Goal: Check status: Check status

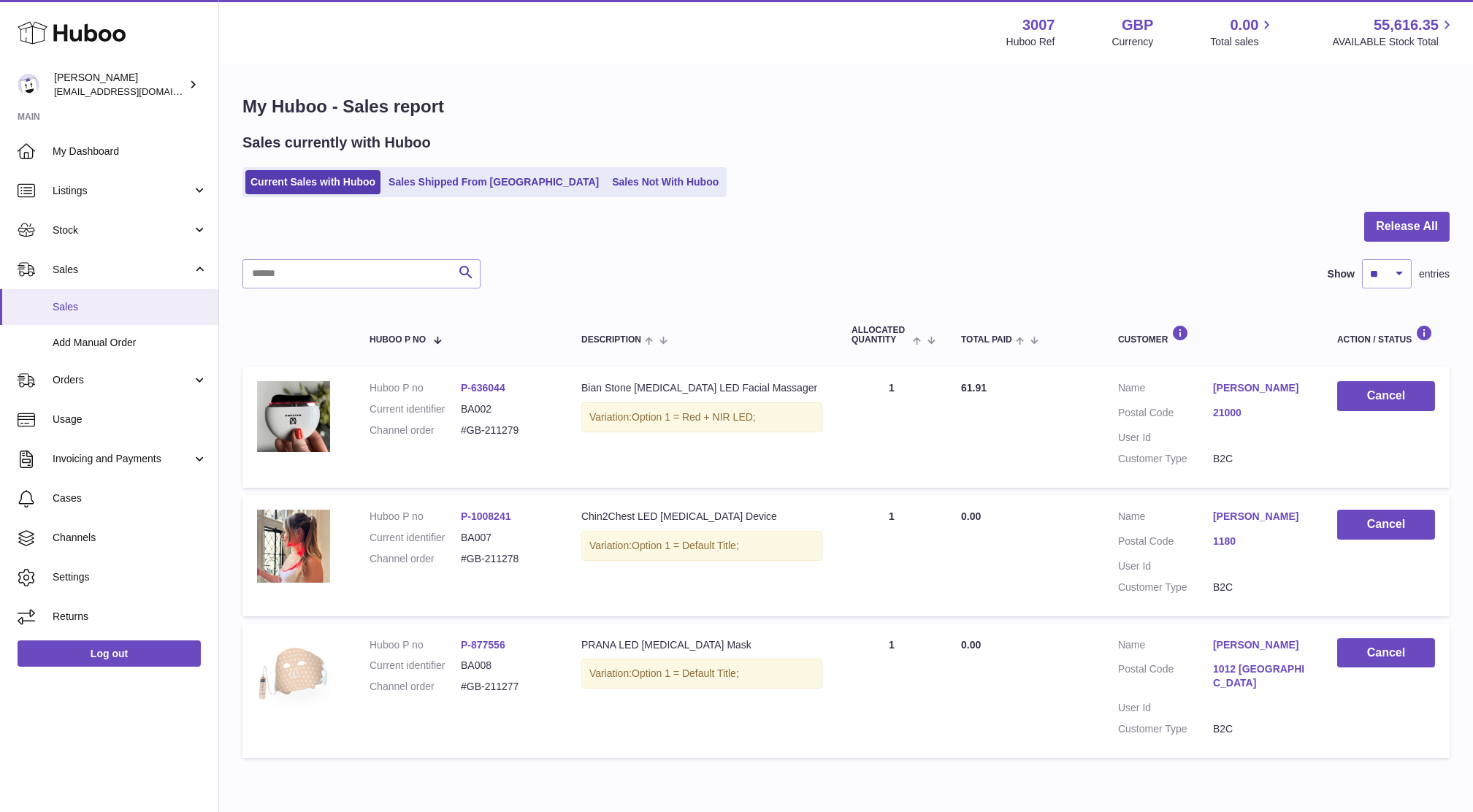
drag, startPoint x: 0, startPoint y: 0, endPoint x: 77, endPoint y: 288, distance: 298.1
click at [77, 289] on link "Sales" at bounding box center [109, 306] width 218 height 35
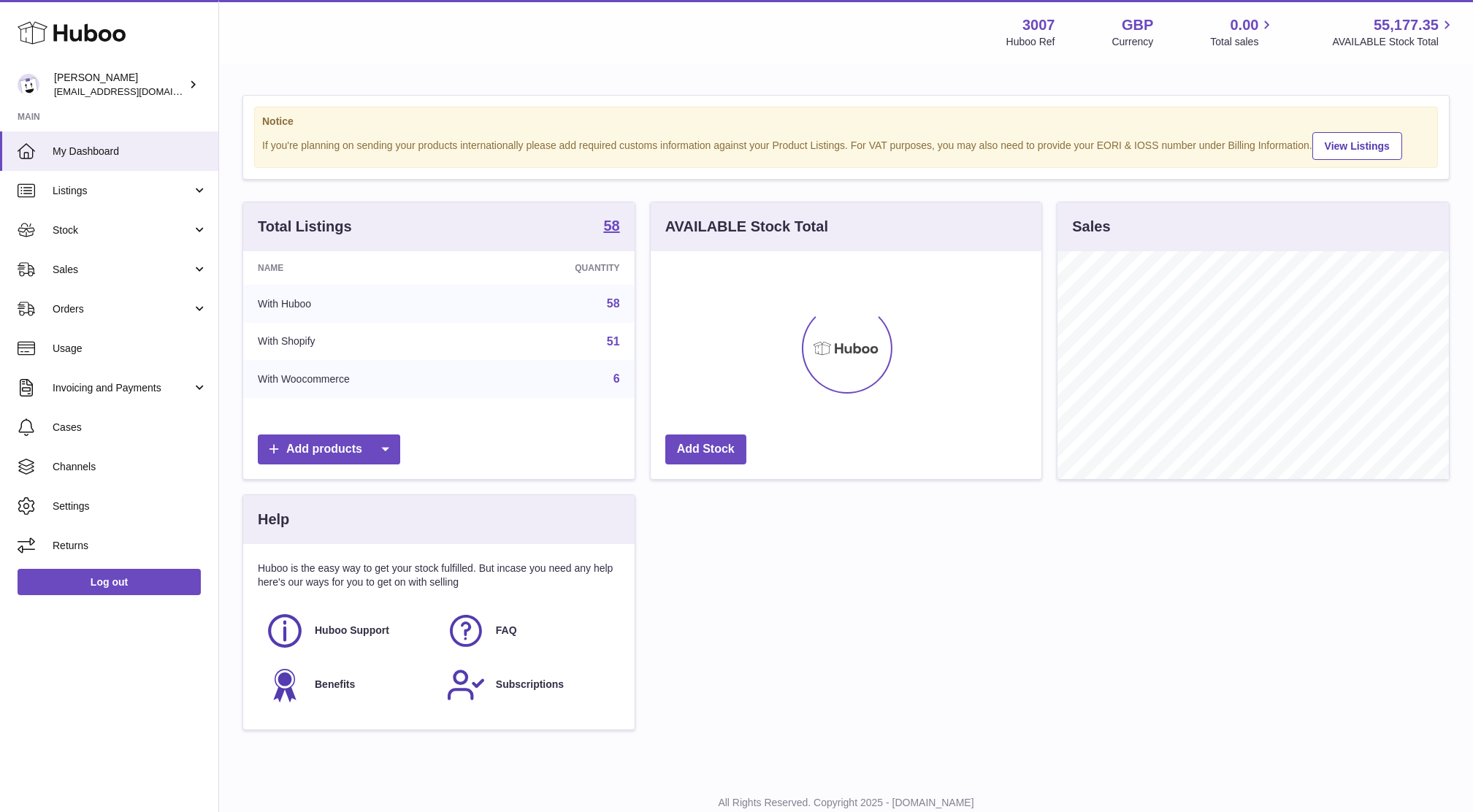
scroll to position [227, 391]
click at [114, 252] on link "Sales" at bounding box center [109, 269] width 218 height 40
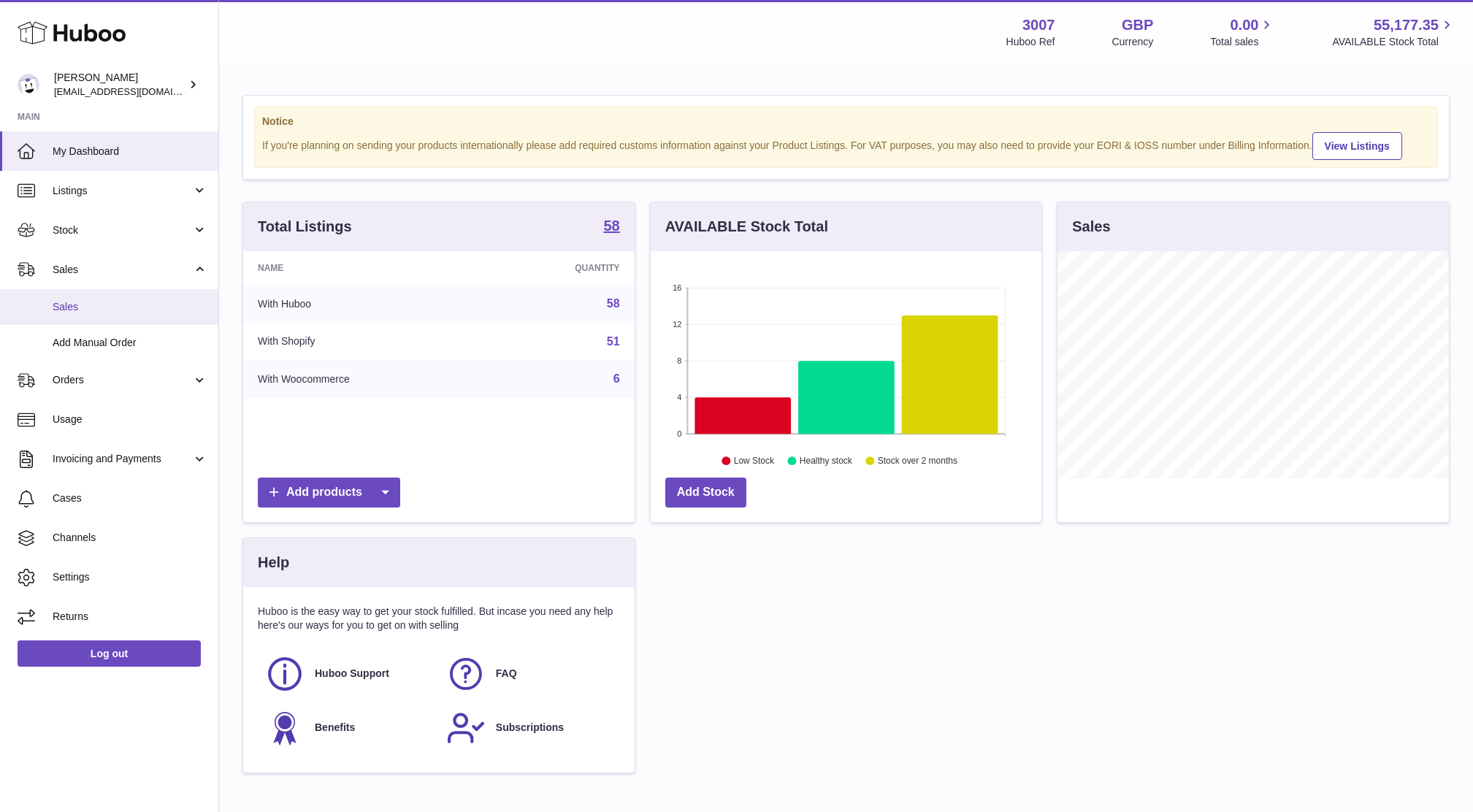
click at [109, 311] on span "Sales" at bounding box center [129, 307] width 154 height 14
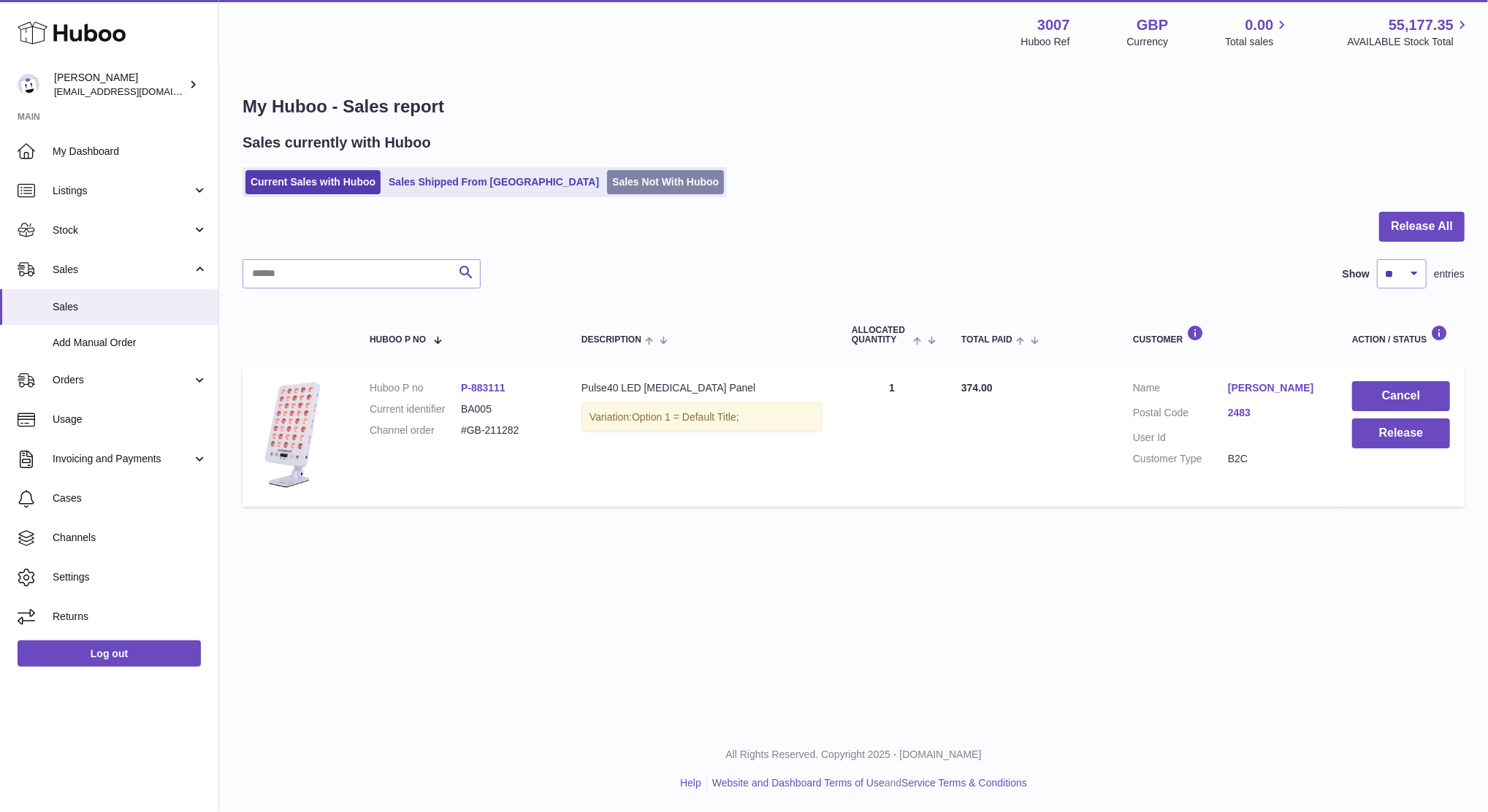
click at [607, 188] on link "Sales Not With Huboo" at bounding box center [665, 182] width 117 height 24
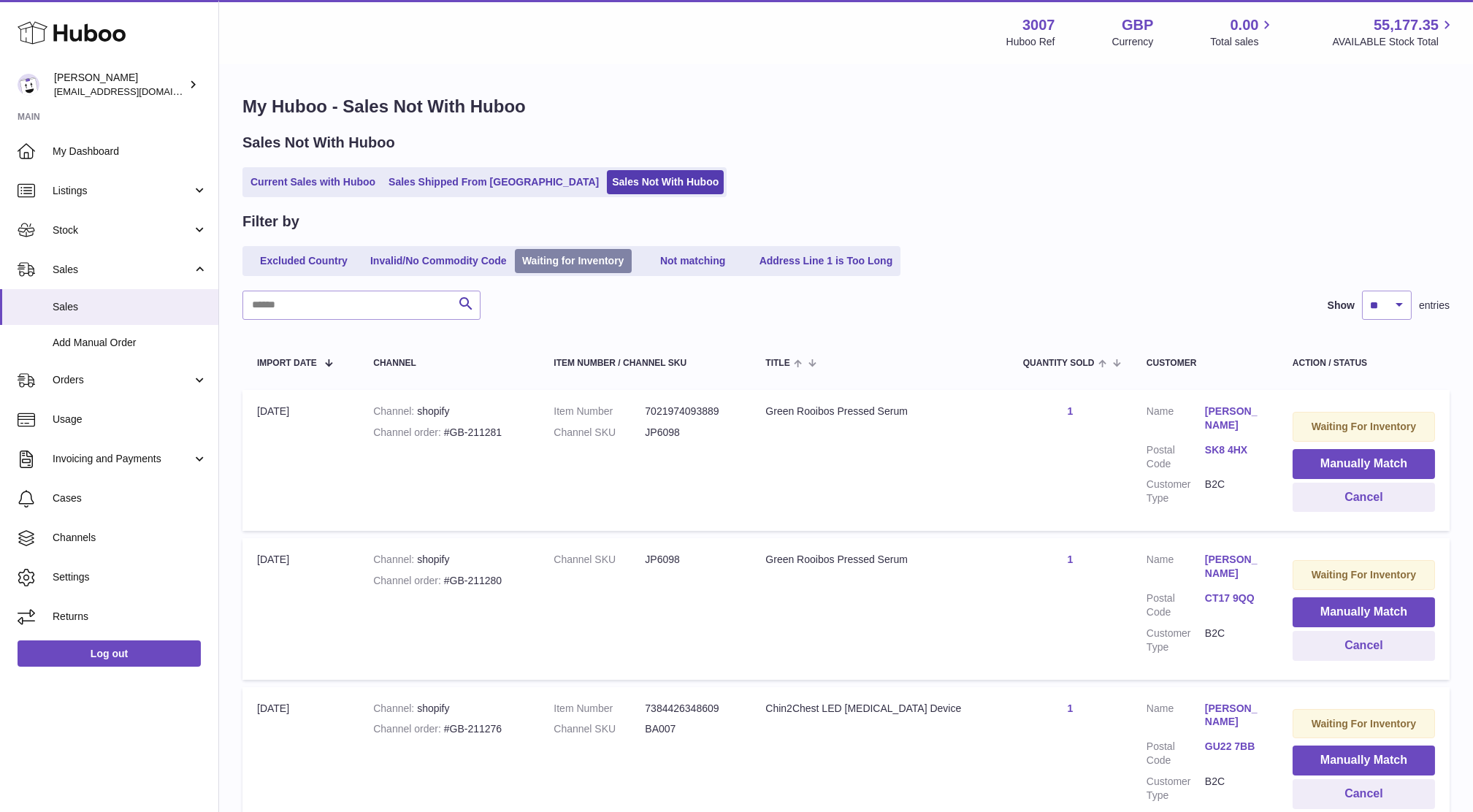
click at [589, 260] on link "Waiting for Inventory" at bounding box center [573, 261] width 116 height 24
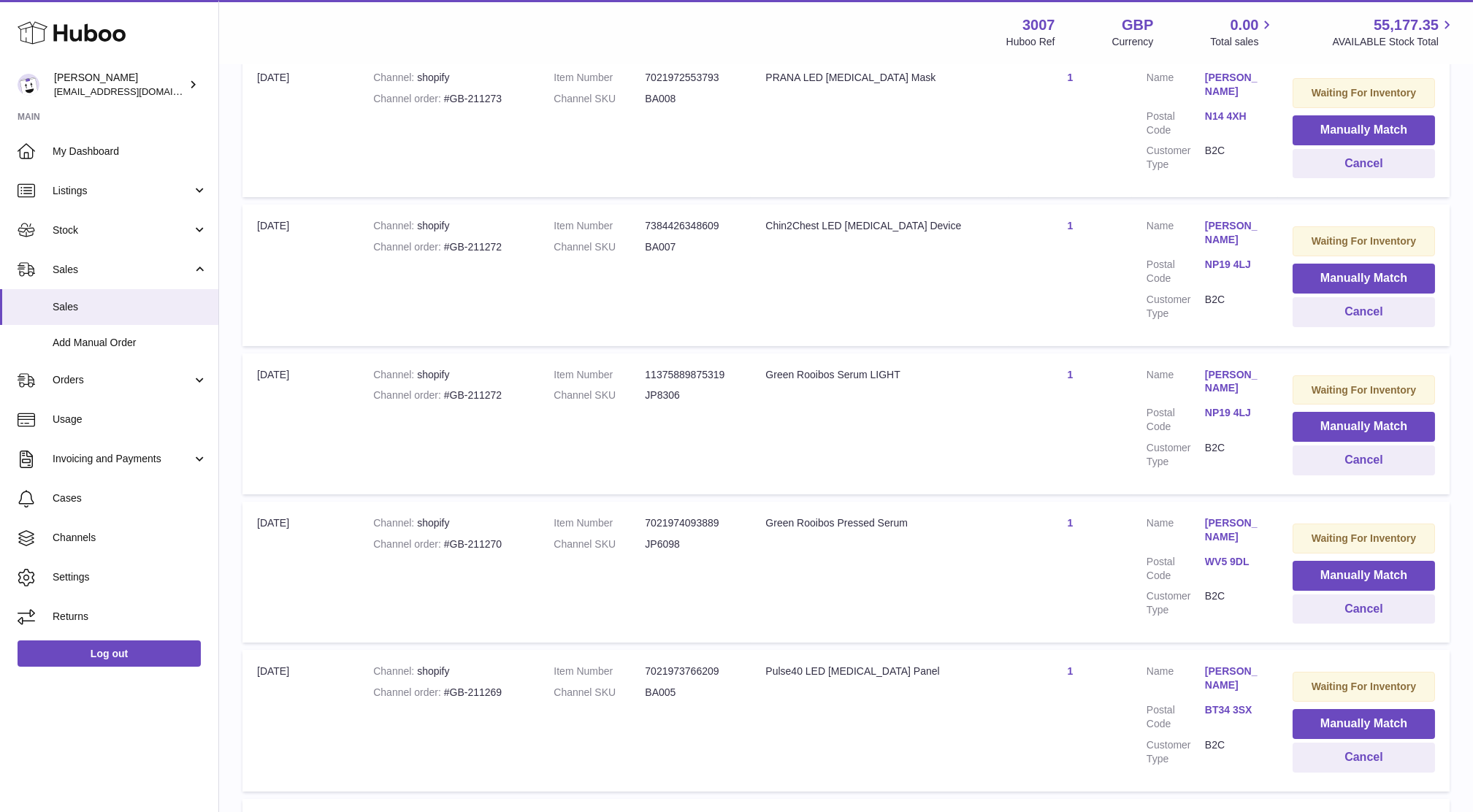
scroll to position [1204, 0]
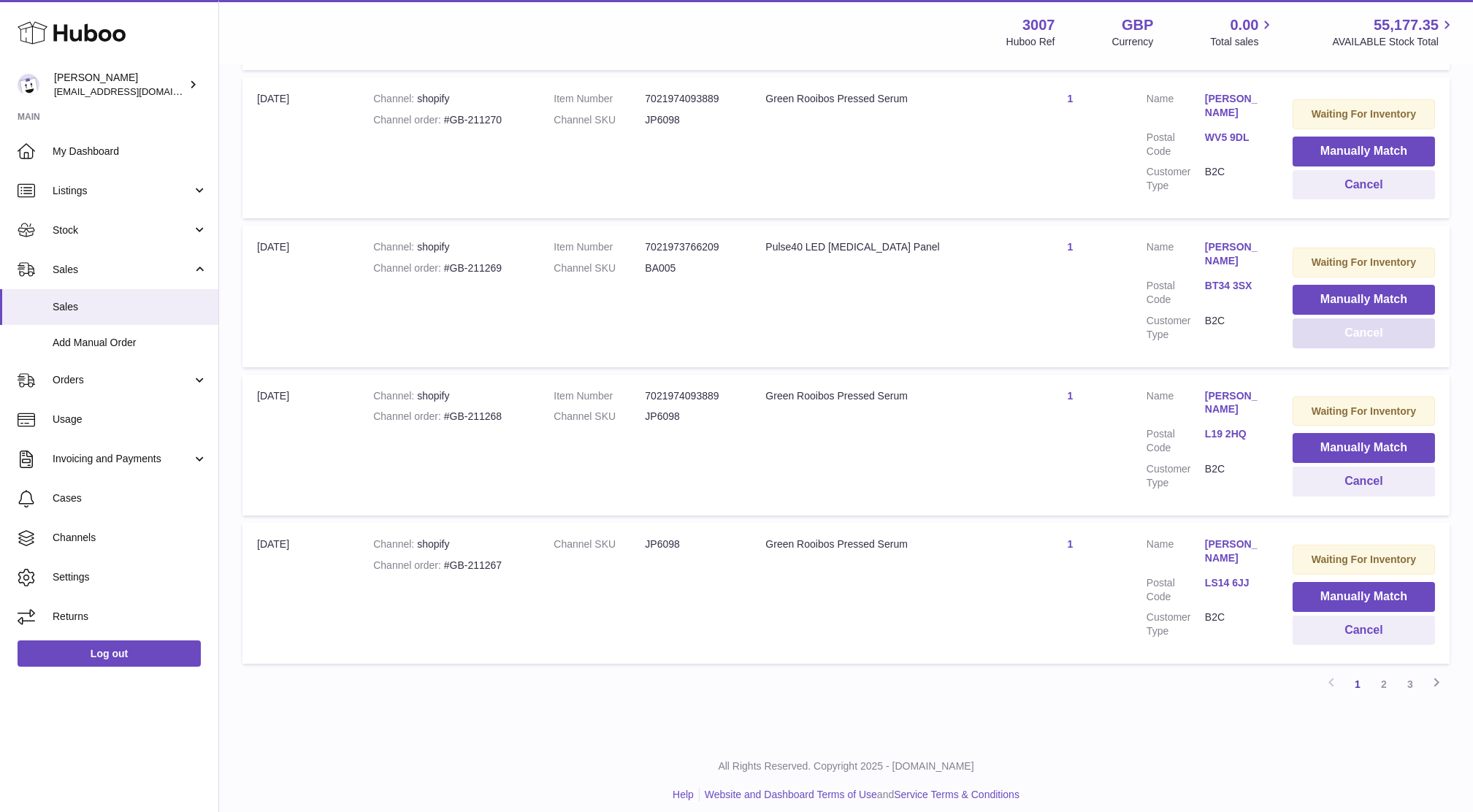
click at [1322, 324] on button "Cancel" at bounding box center [1363, 333] width 142 height 30
click at [1234, 279] on link "L19 2HQ" at bounding box center [1235, 286] width 59 height 14
click at [1134, 356] on div at bounding box center [736, 406] width 1473 height 812
click at [1134, 356] on td "Customer Name Maureen Harris Postal Code L19 2HQ Customer Type B2C" at bounding box center [1205, 296] width 146 height 141
click at [1364, 340] on button "Cancel" at bounding box center [1363, 333] width 142 height 30
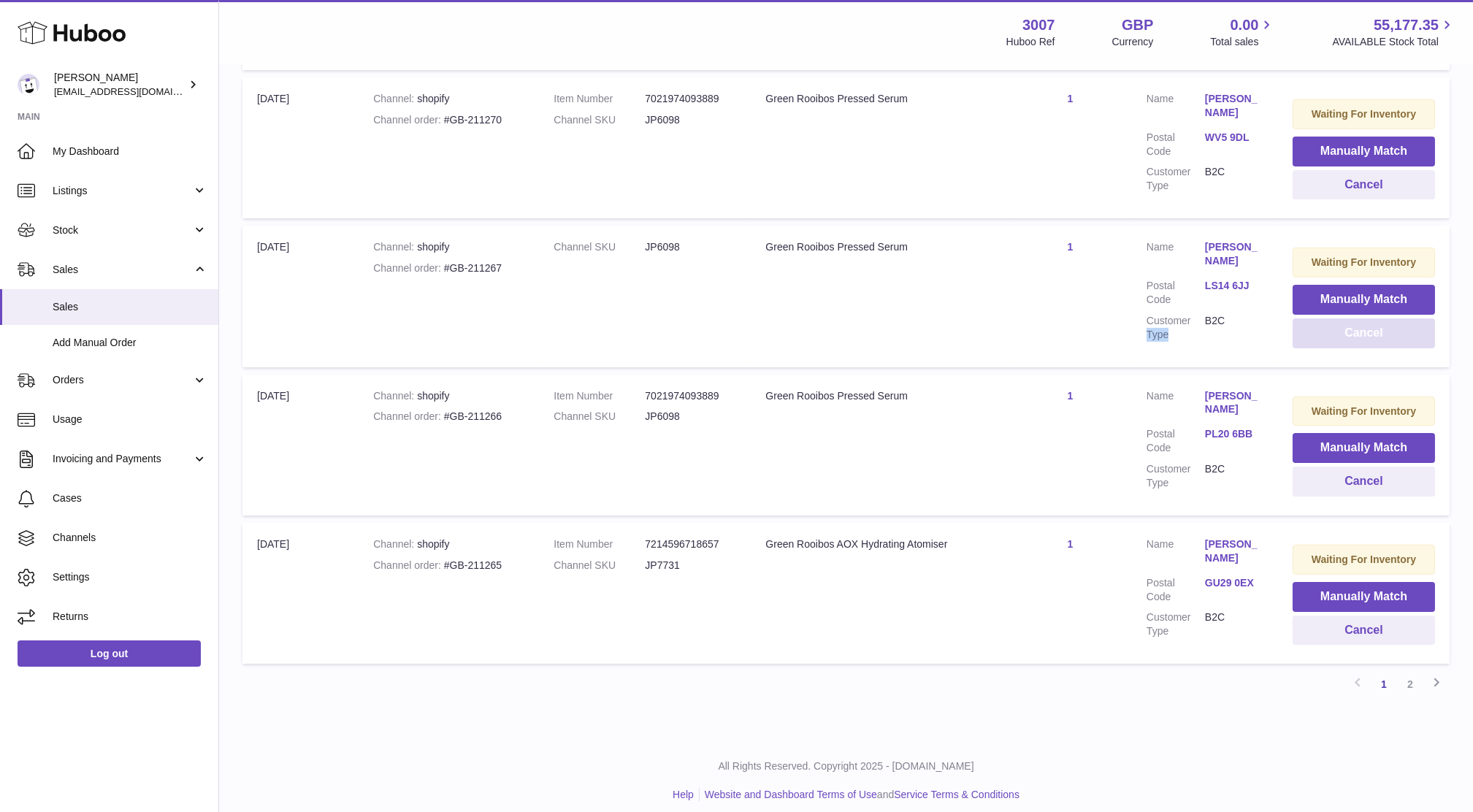
click at [1357, 331] on button "Cancel" at bounding box center [1363, 333] width 142 height 30
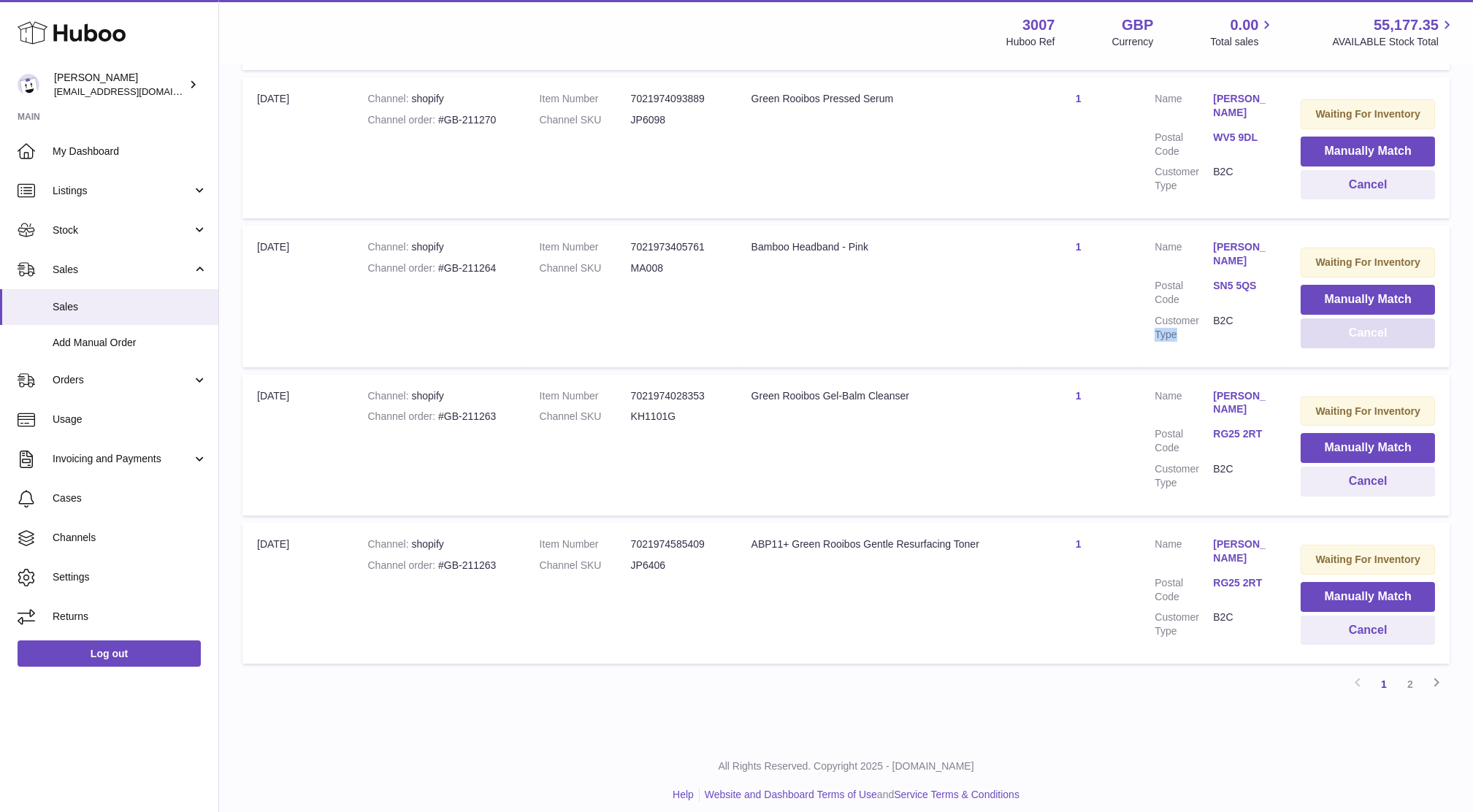
click at [1357, 331] on button "Cancel" at bounding box center [1368, 333] width 135 height 30
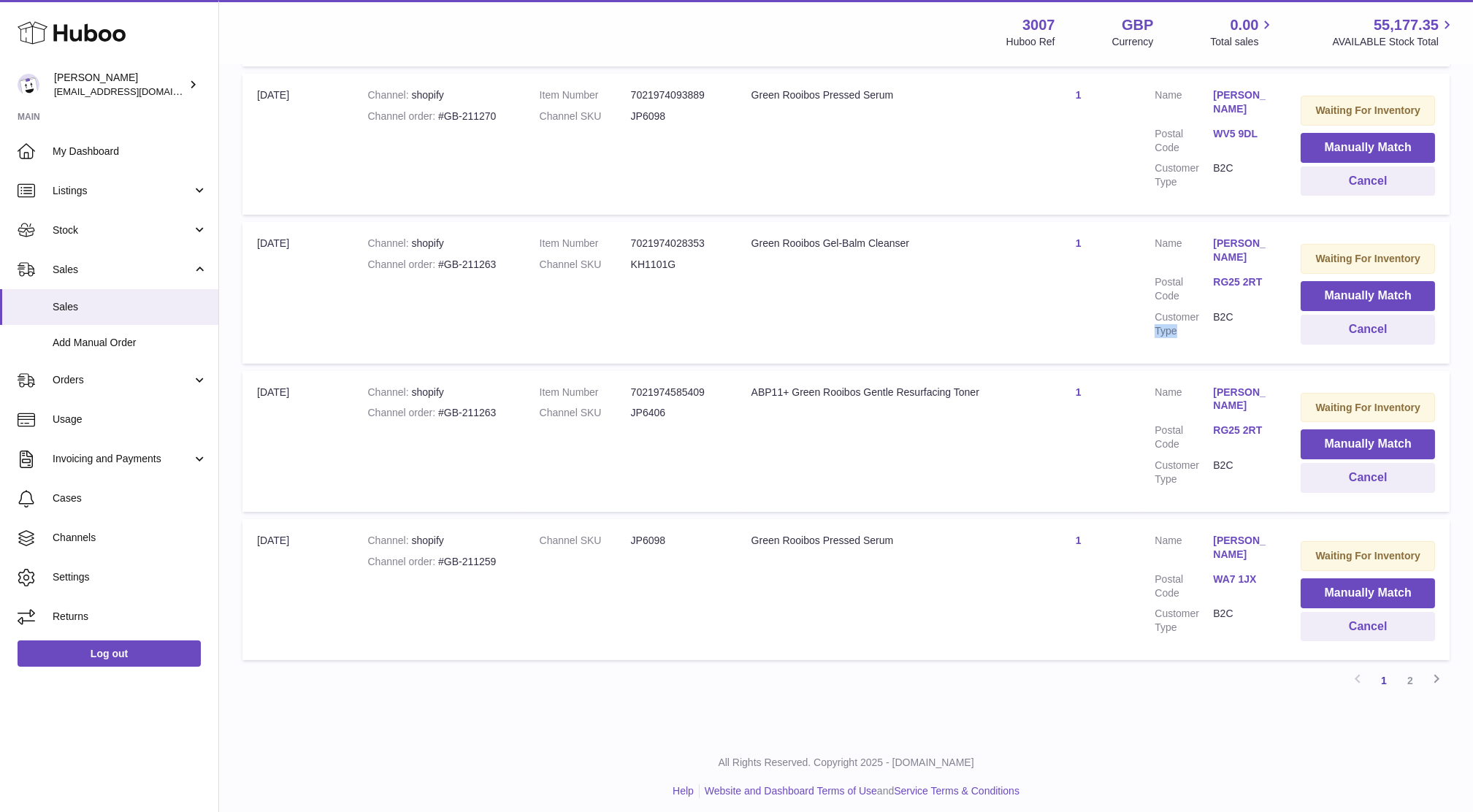
click at [1234, 424] on link "RG25 2RT" at bounding box center [1243, 431] width 59 height 14
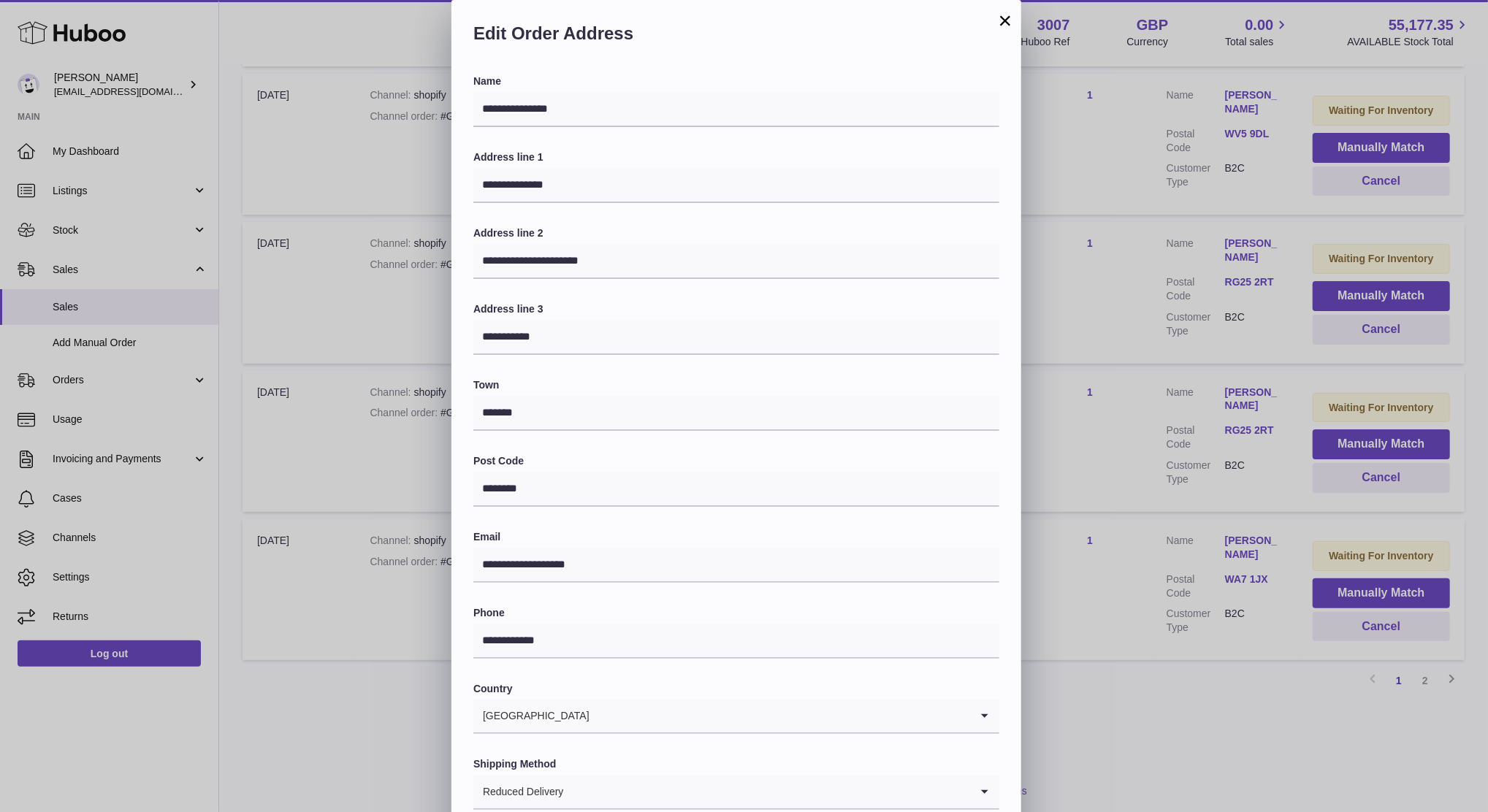
click at [1119, 393] on div "**********" at bounding box center [744, 438] width 1488 height 877
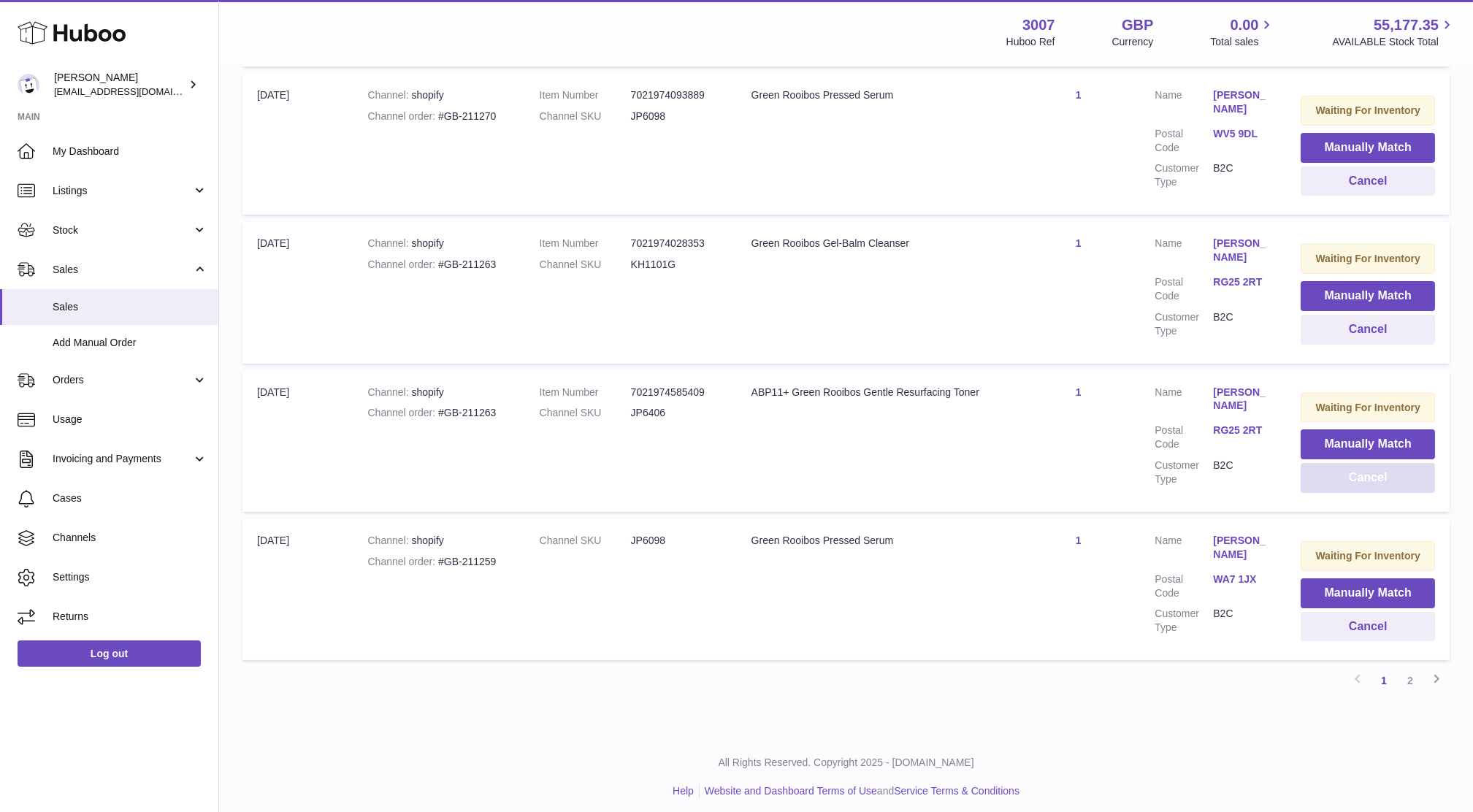
click at [1330, 478] on button "Cancel" at bounding box center [1368, 478] width 135 height 30
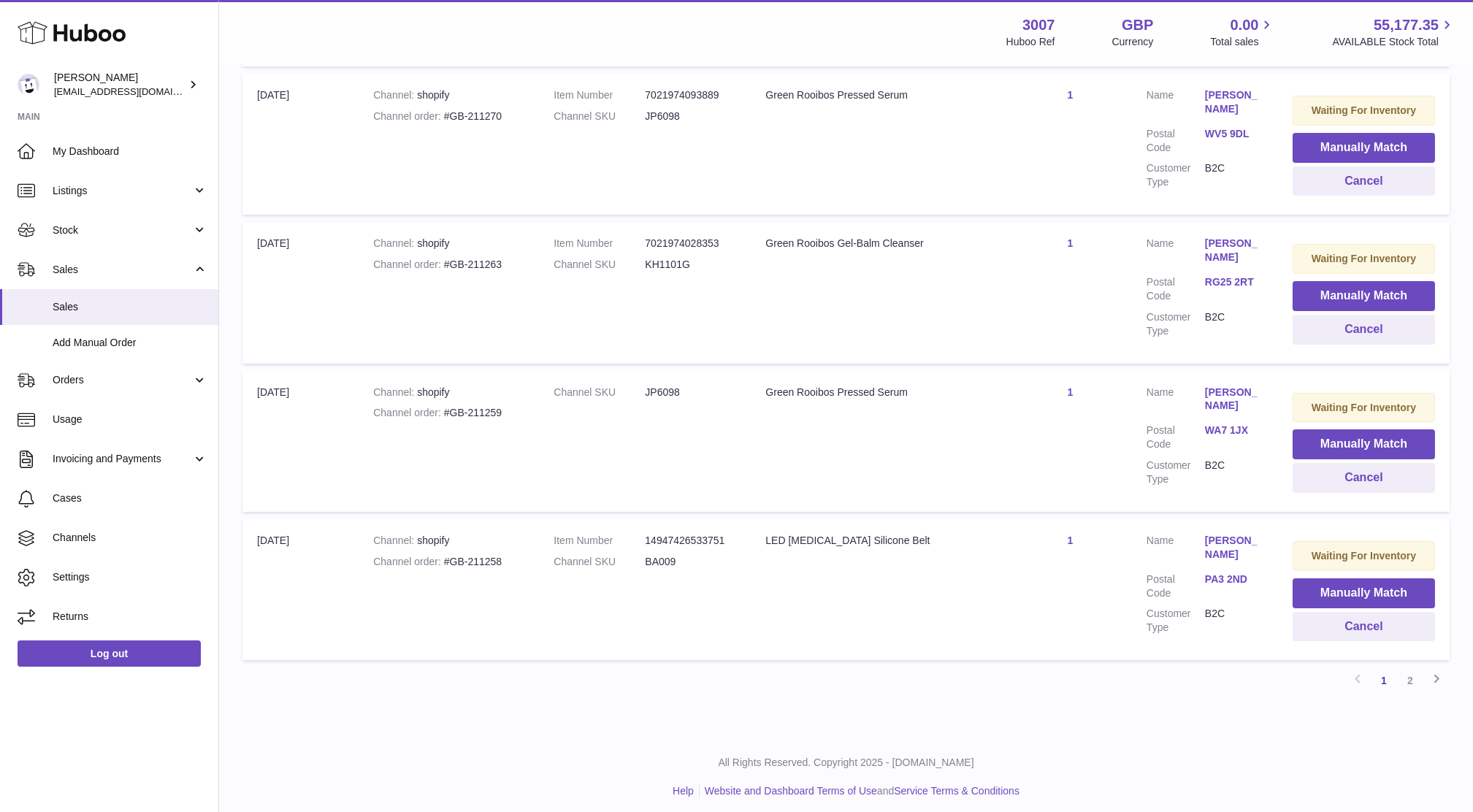
click at [1222, 416] on dl "Customer Name Carmen Davis Postal Code WA7 1JX Customer Type B2C" at bounding box center [1205, 439] width 116 height 108
click at [1225, 424] on link "WA7 1JX" at bounding box center [1235, 431] width 59 height 14
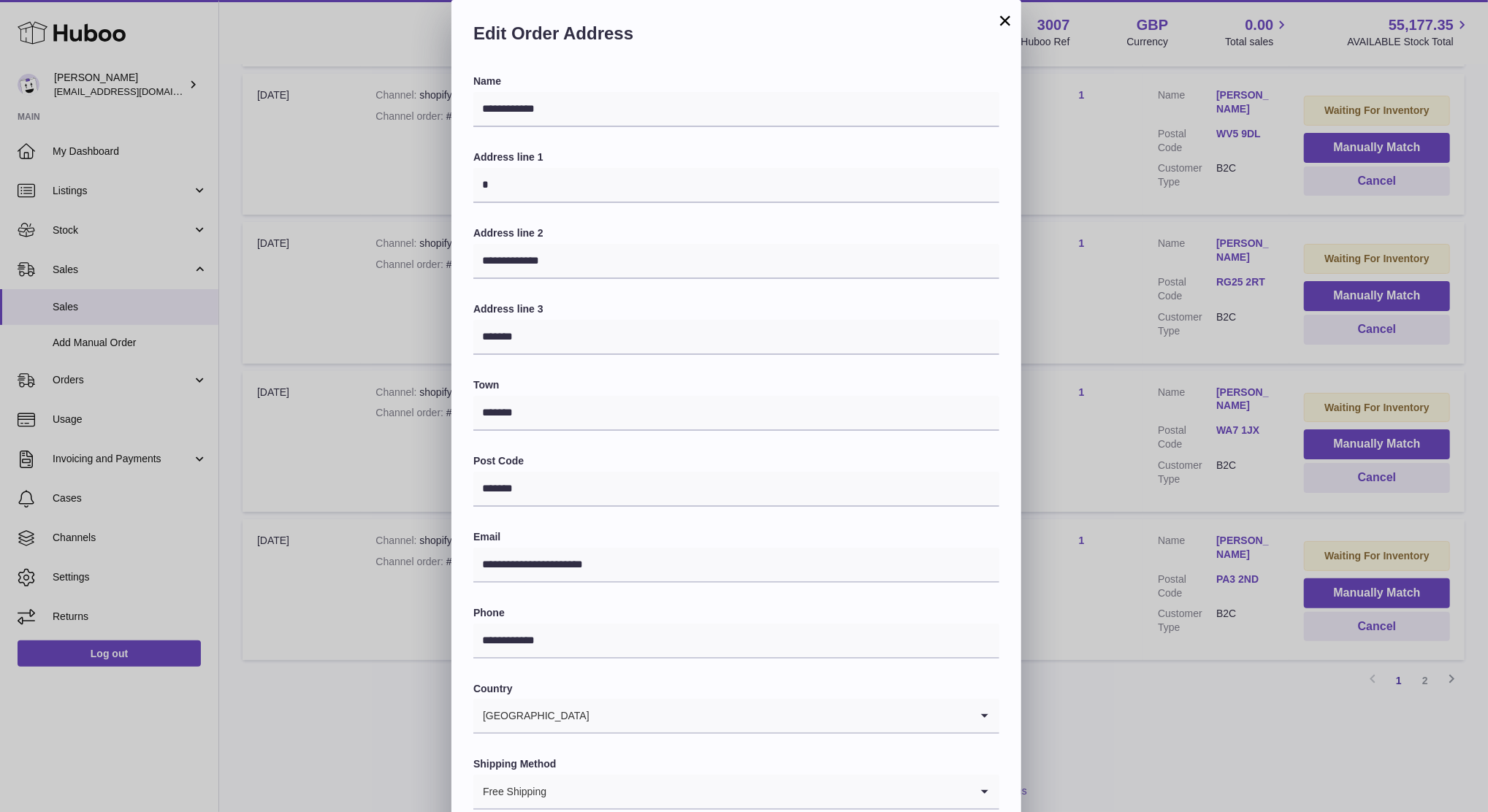
click at [1134, 360] on div "**********" at bounding box center [744, 438] width 1488 height 877
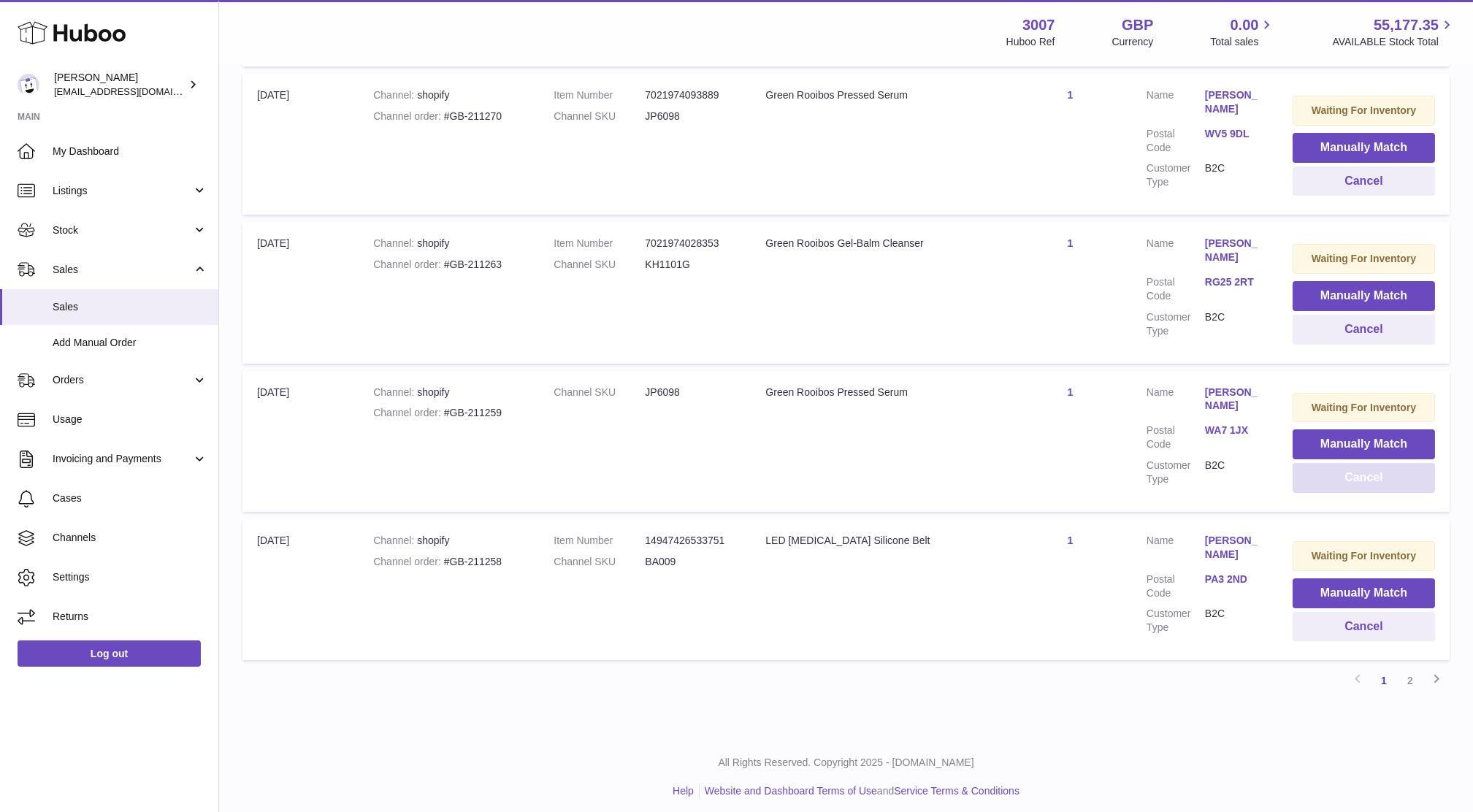
click at [1394, 480] on button "Cancel" at bounding box center [1363, 478] width 142 height 30
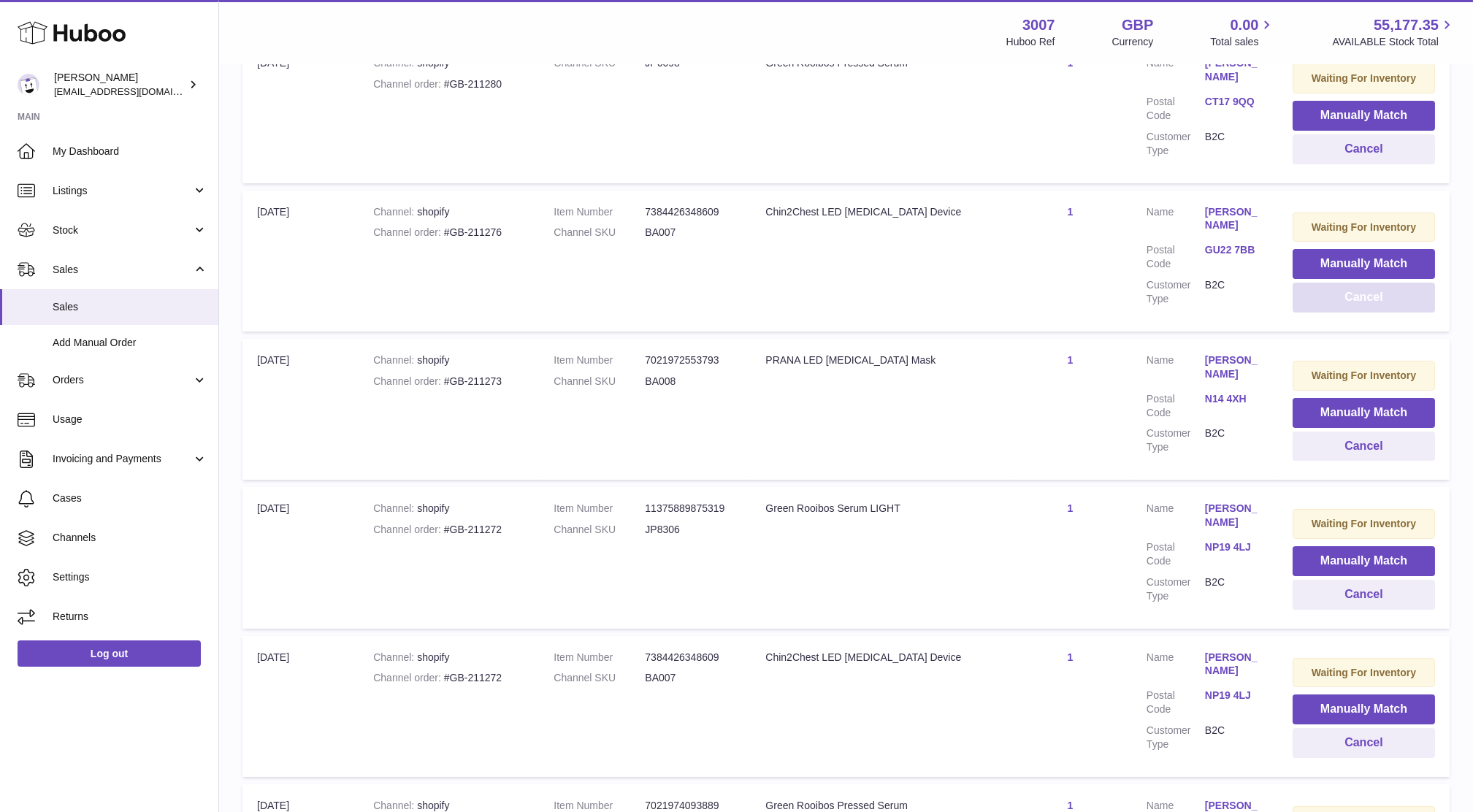
click at [1316, 299] on button "Cancel" at bounding box center [1363, 298] width 142 height 30
click at [1224, 243] on link "N14 4XH" at bounding box center [1235, 250] width 59 height 14
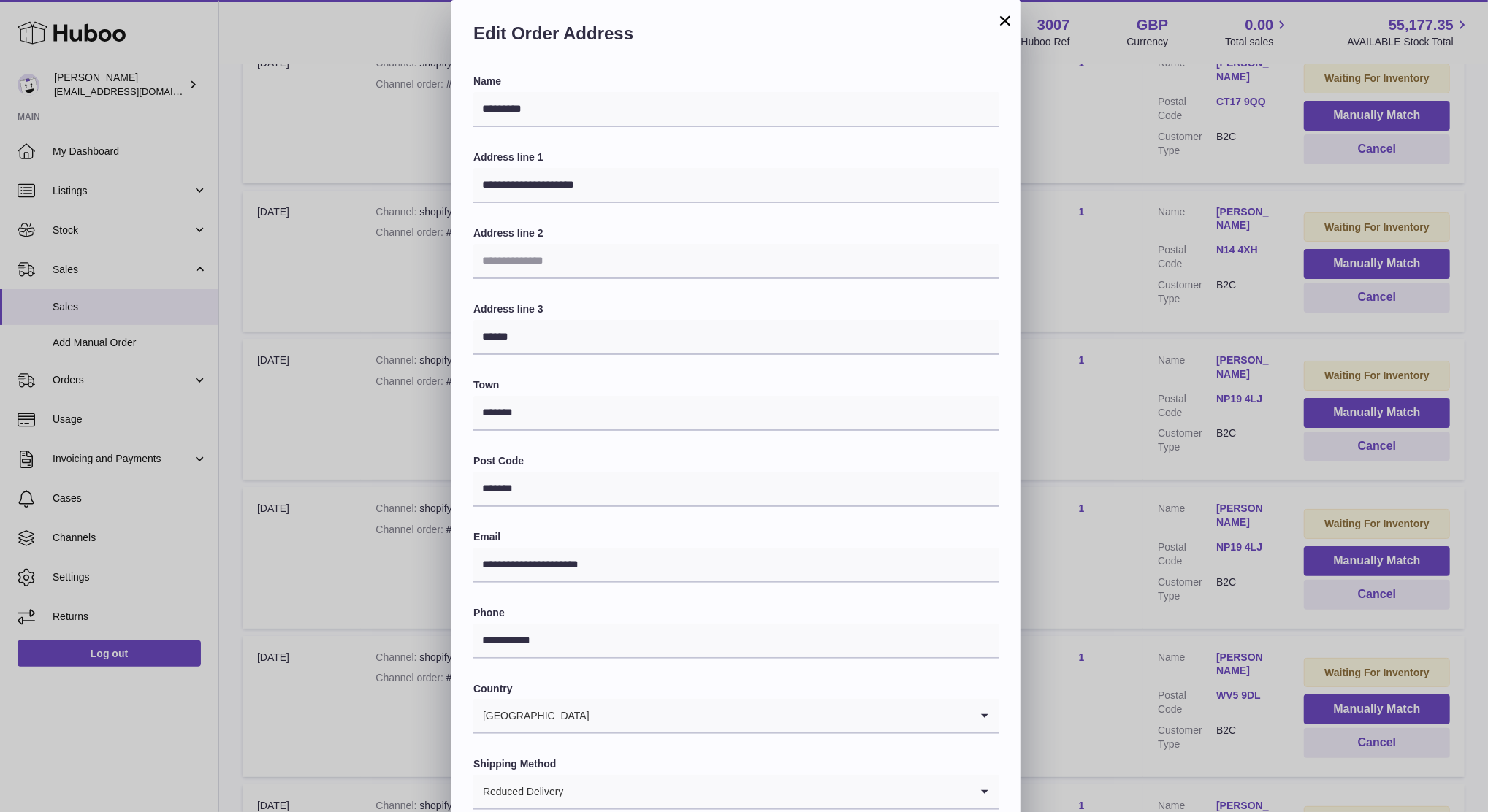
click at [1122, 358] on div "**********" at bounding box center [744, 438] width 1488 height 877
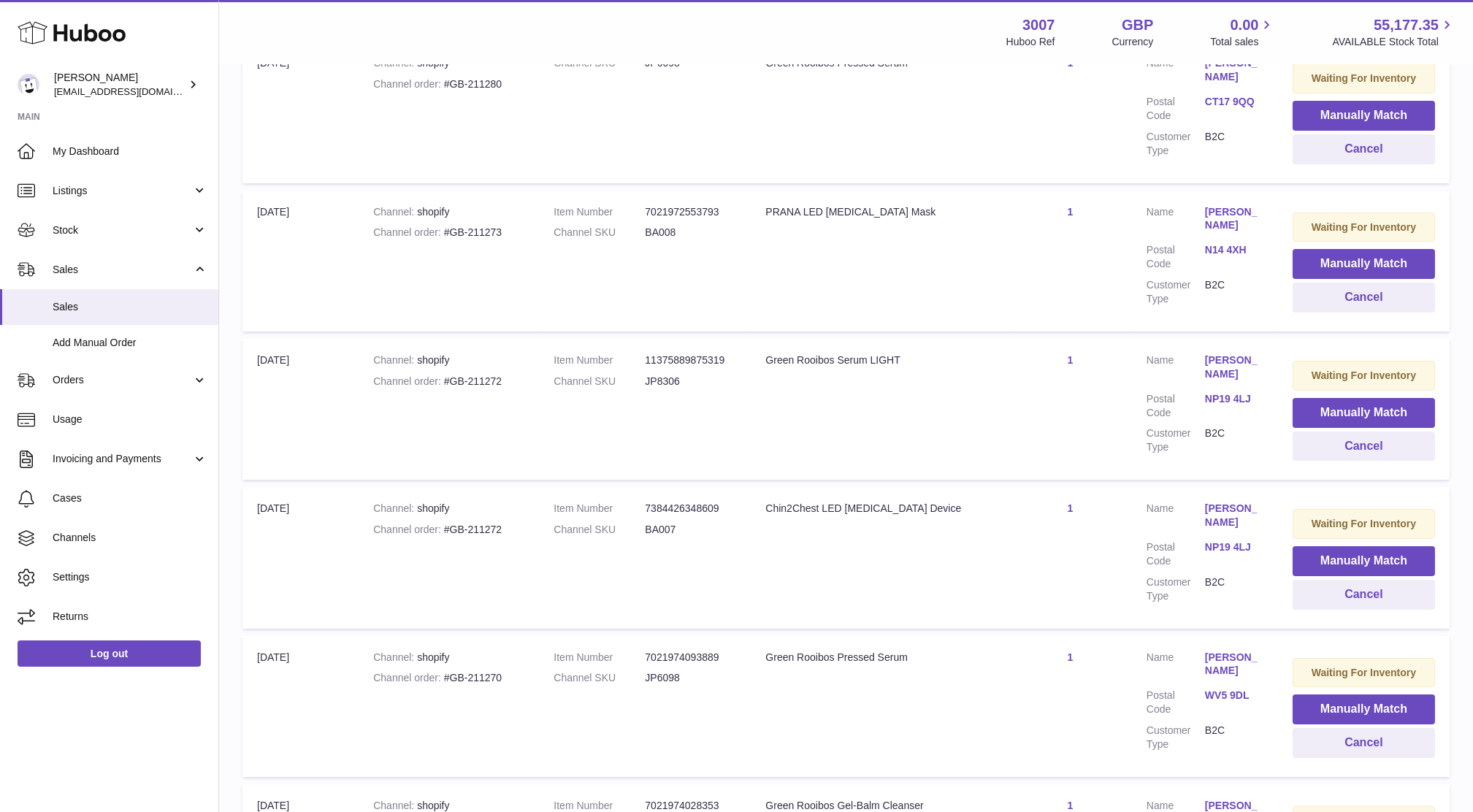
click at [1372, 318] on td "Waiting For Inventory Manually Match Cancel" at bounding box center [1363, 261] width 172 height 141
click at [1371, 312] on td "Waiting For Inventory Manually Match Cancel" at bounding box center [1363, 261] width 172 height 141
click at [1369, 304] on button "Cancel" at bounding box center [1363, 298] width 142 height 30
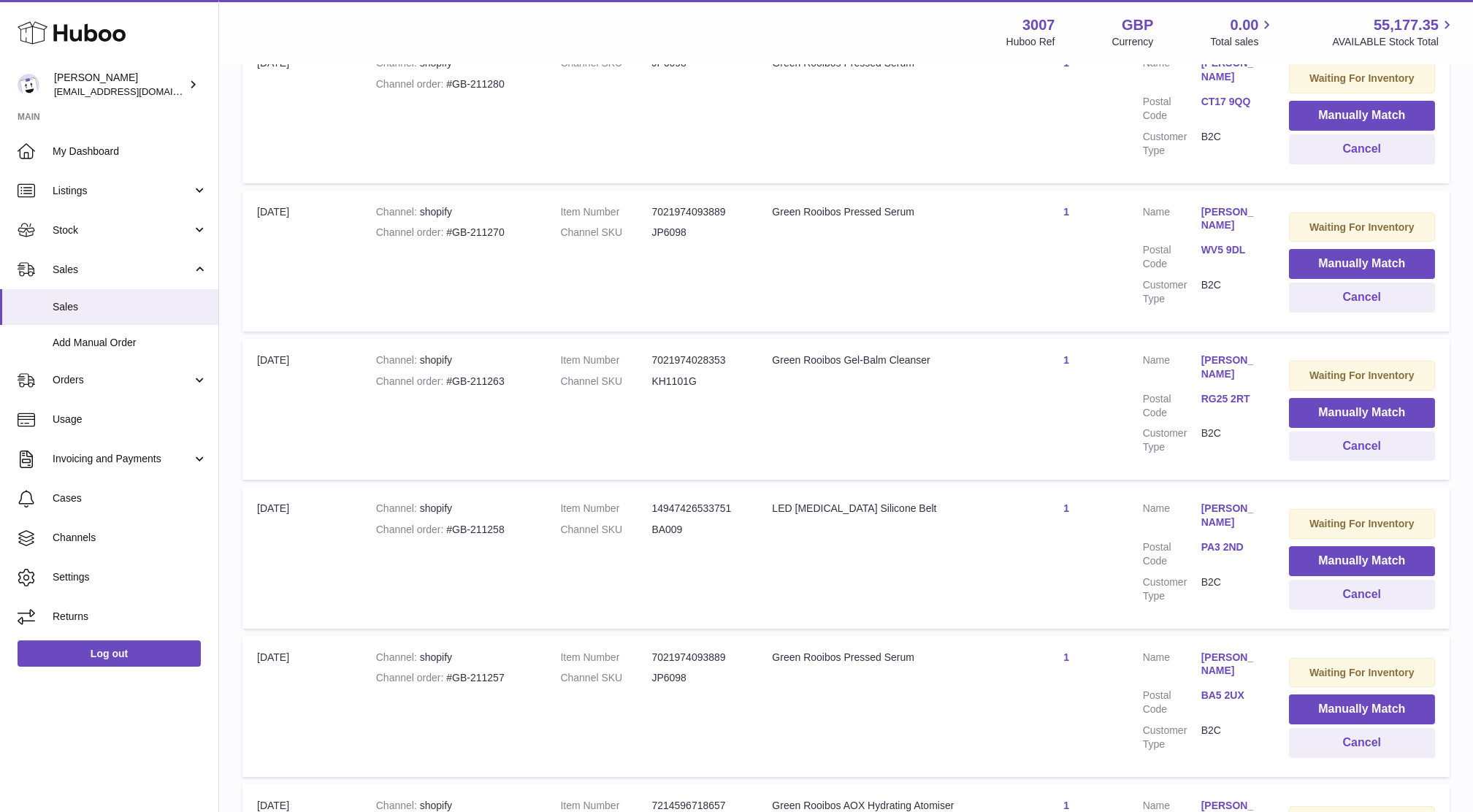
click at [1225, 248] on link "WV5 9DL" at bounding box center [1231, 250] width 59 height 14
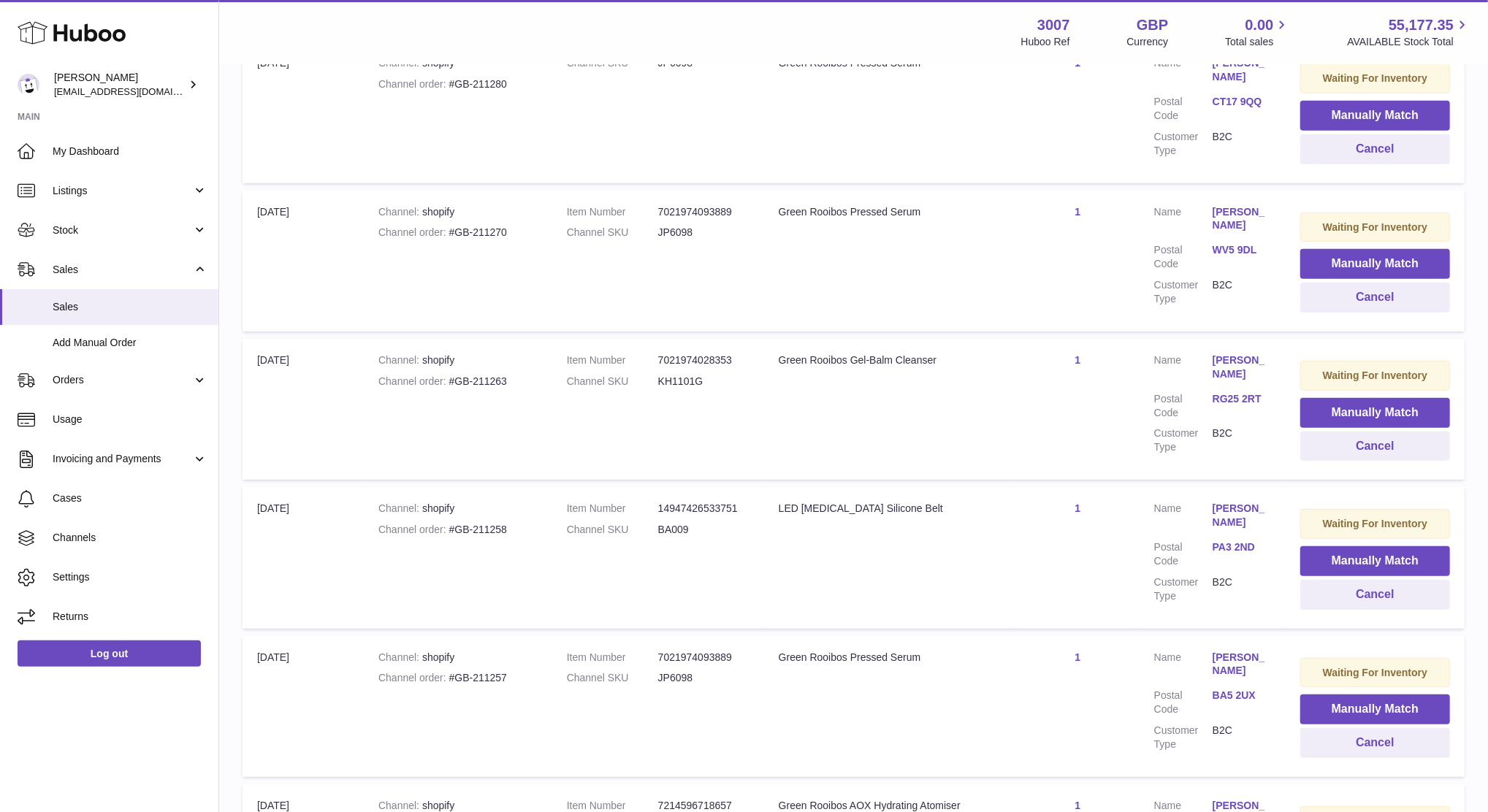
click at [1201, 298] on div at bounding box center [744, 406] width 1488 height 812
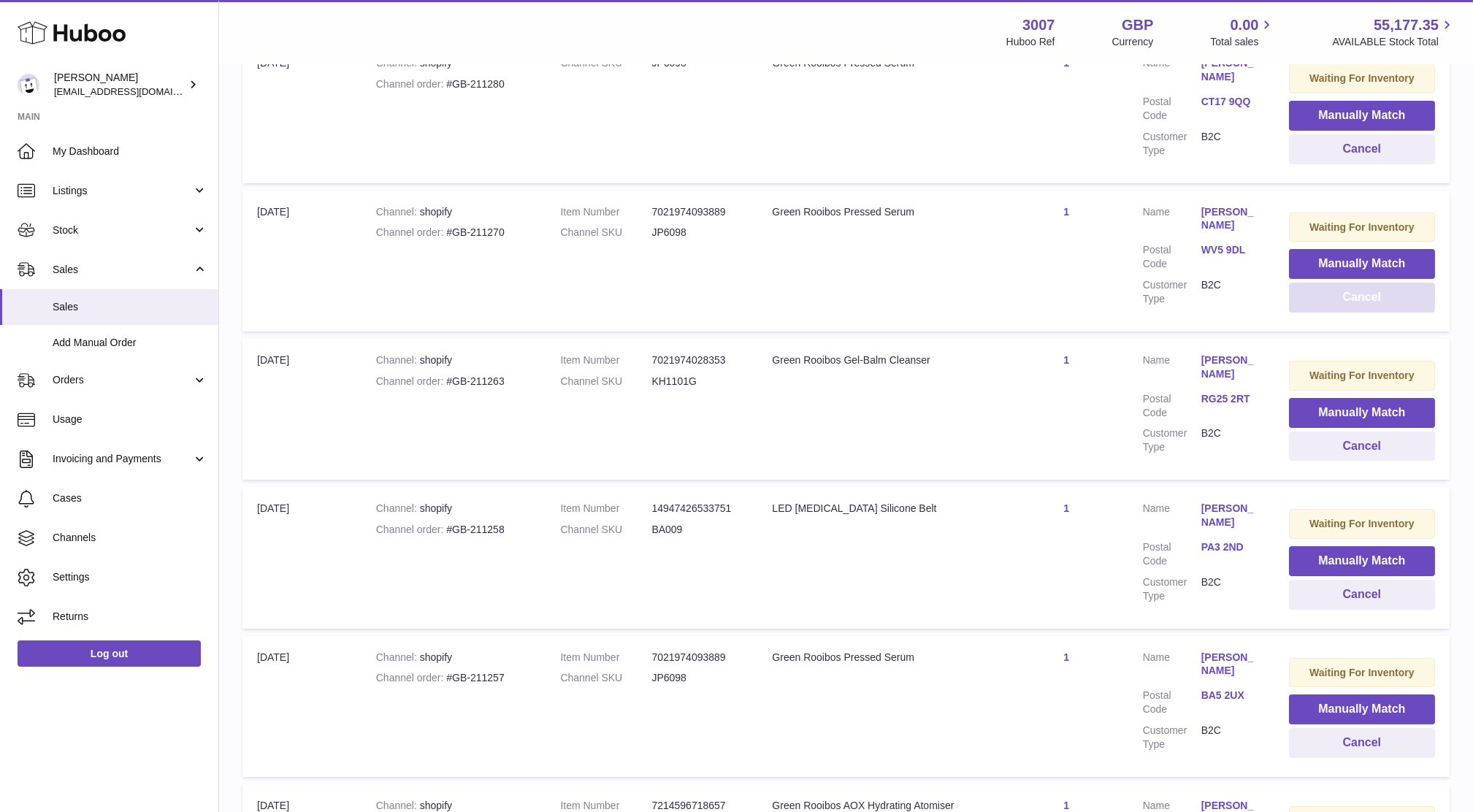
click at [1375, 304] on button "Cancel" at bounding box center [1362, 298] width 146 height 30
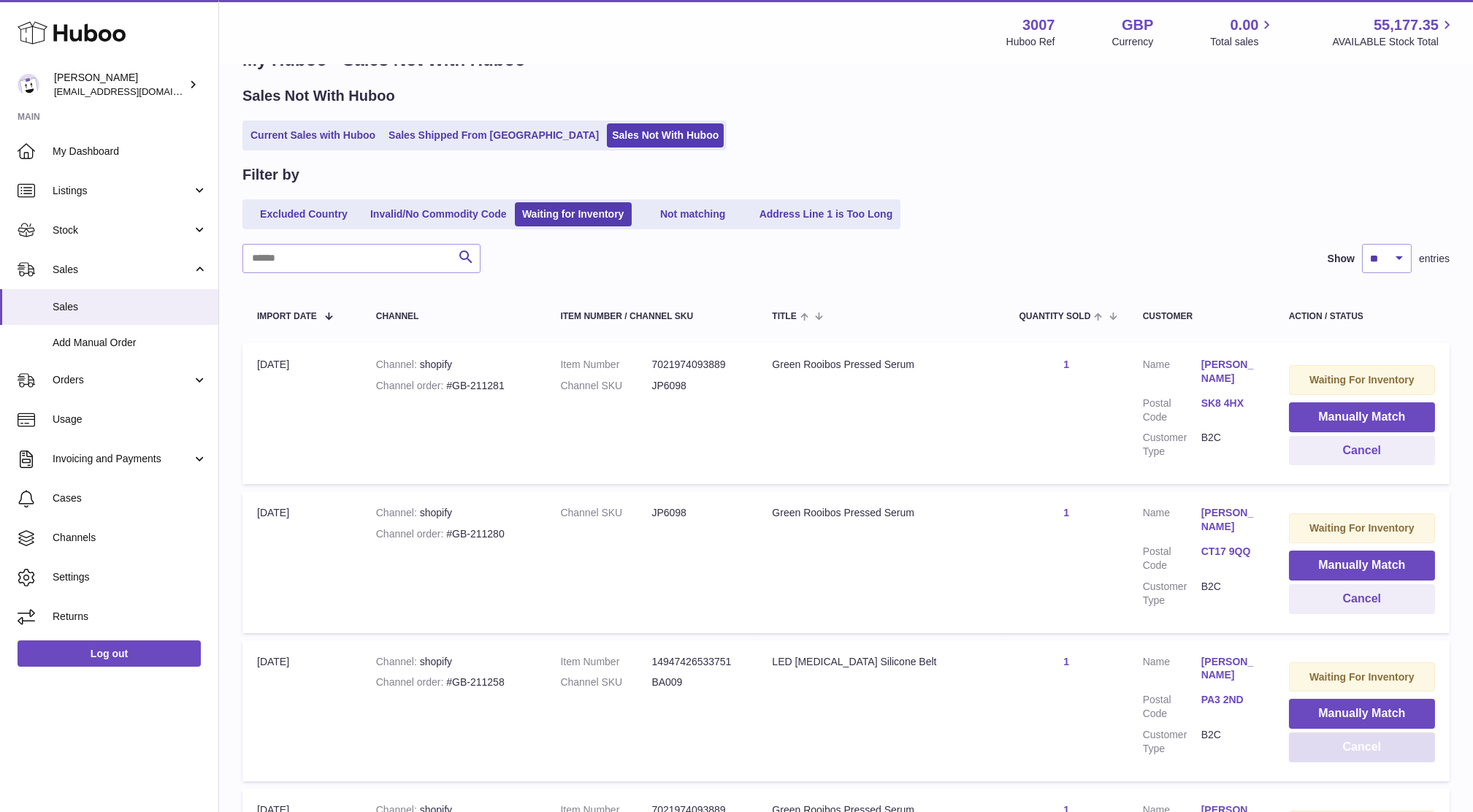
scroll to position [258, 0]
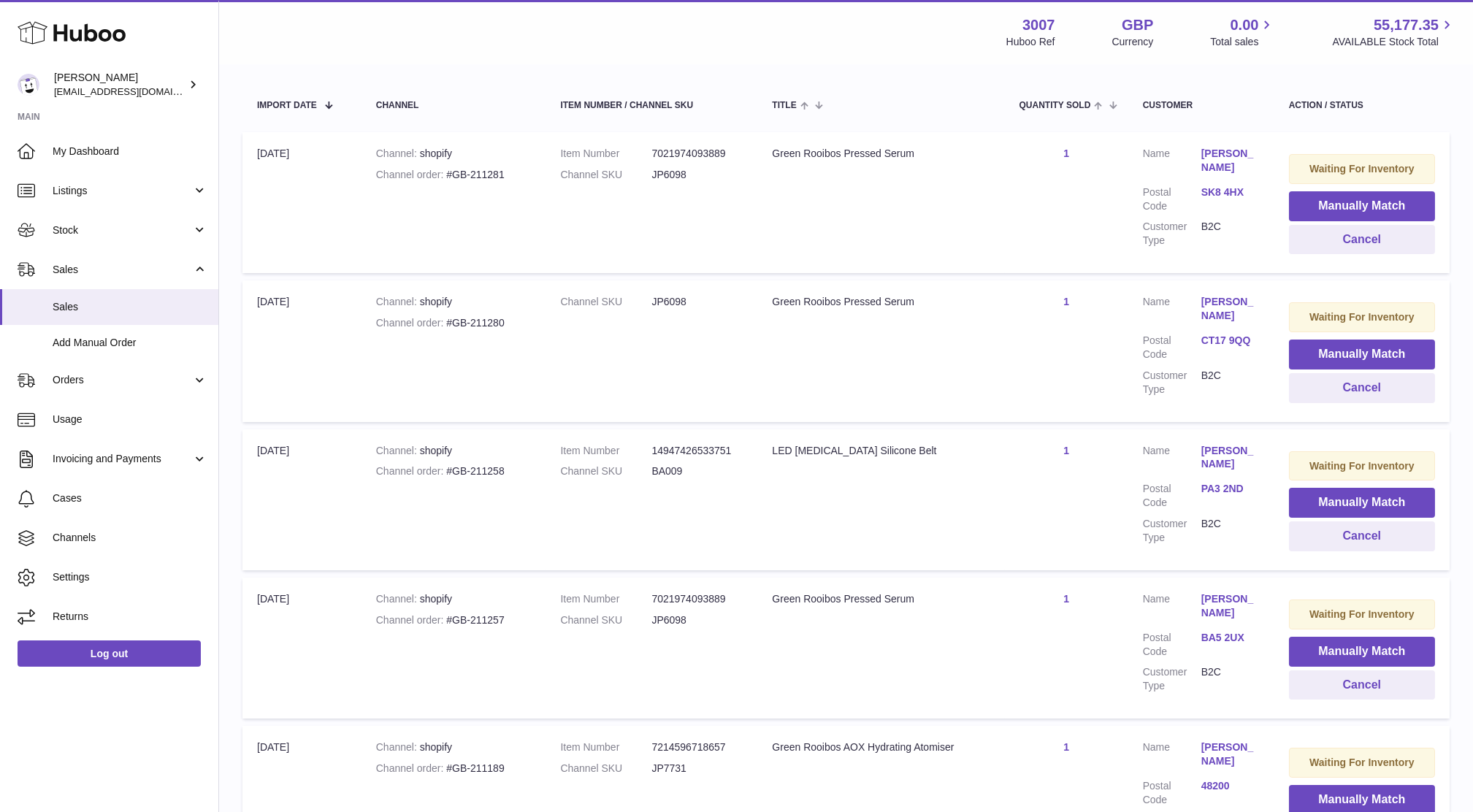
click at [1217, 192] on link "SK8 4HX" at bounding box center [1231, 192] width 59 height 14
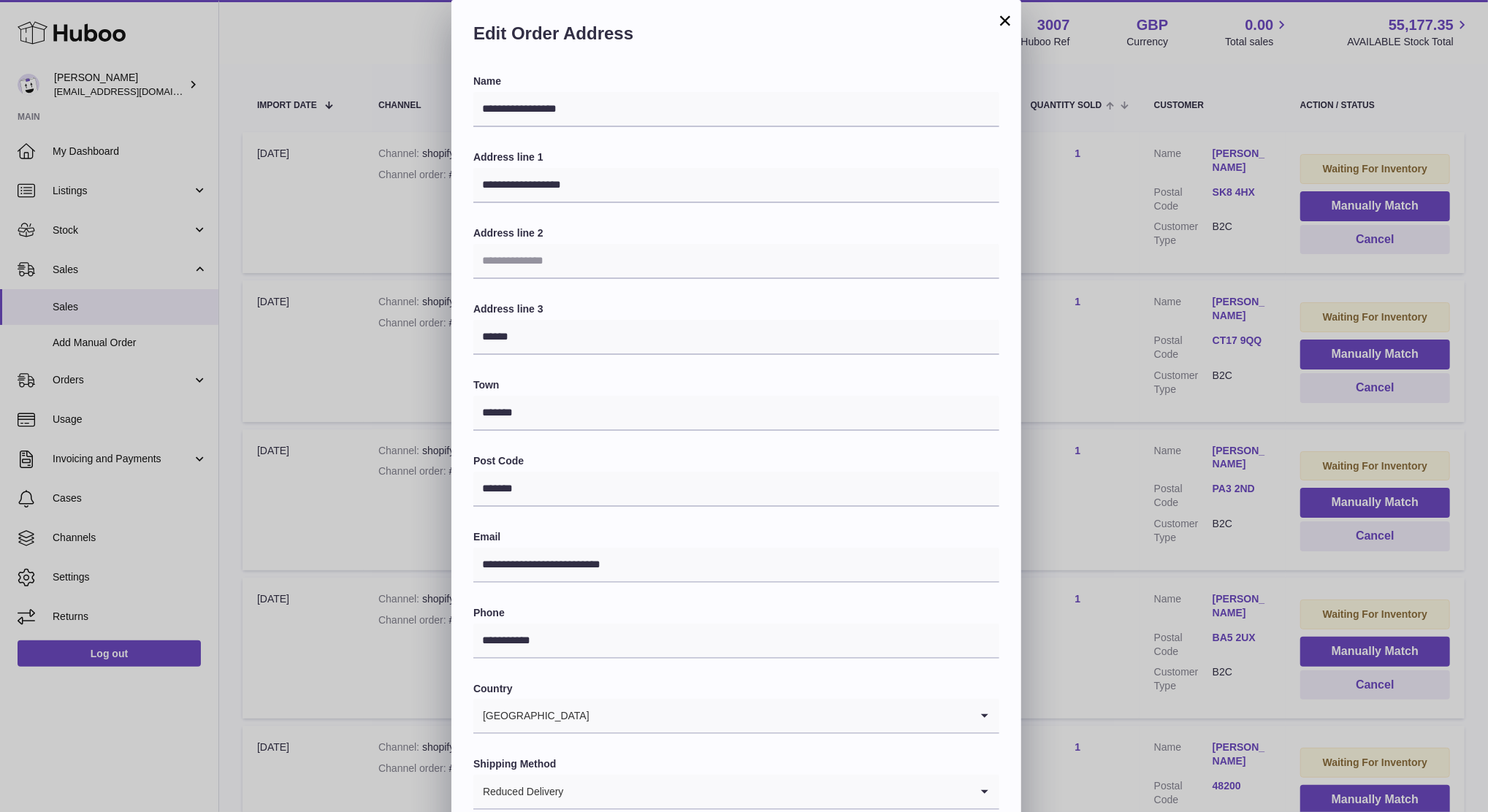
click at [998, 20] on button "×" at bounding box center [1005, 21] width 17 height 17
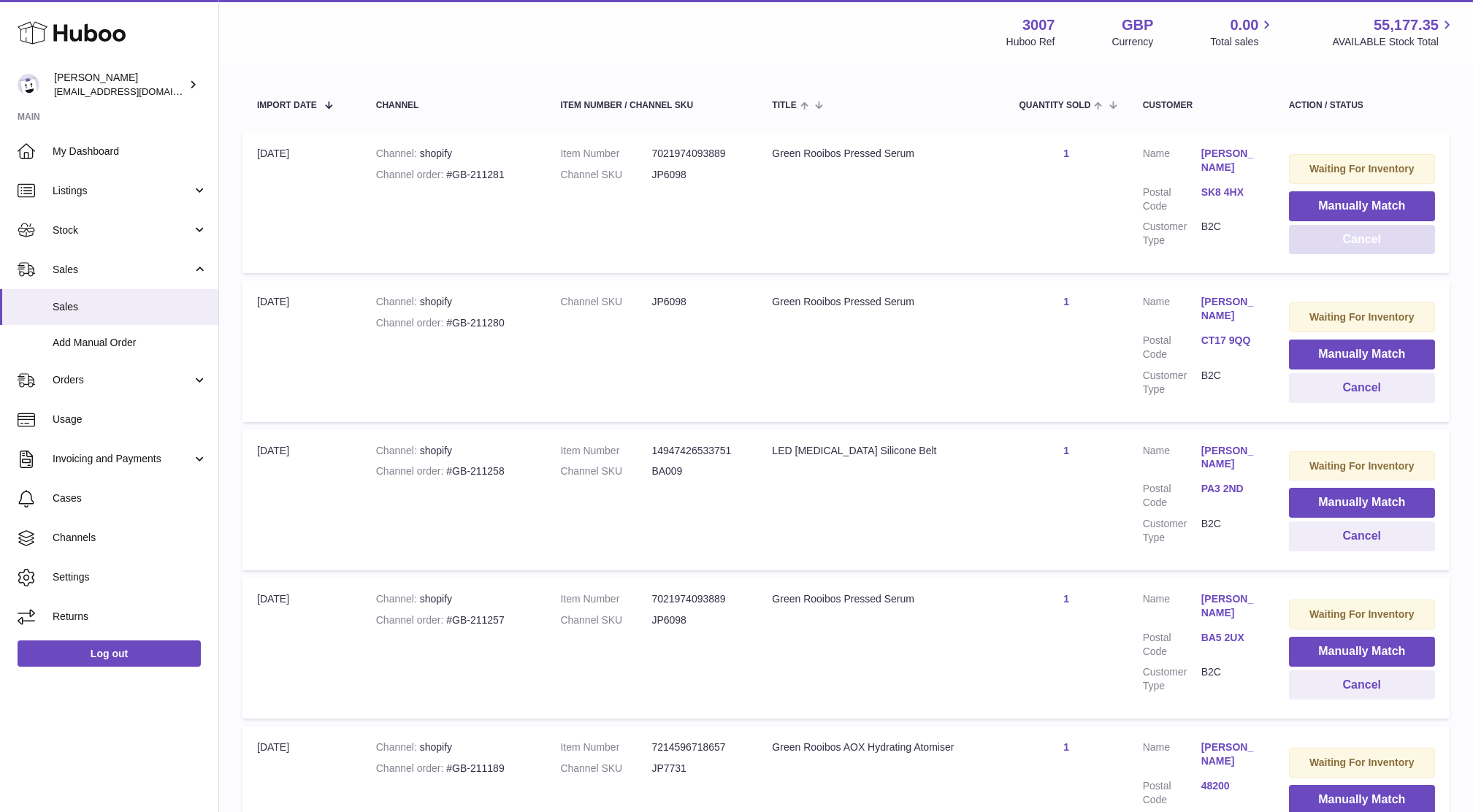
click at [1304, 235] on button "Cancel" at bounding box center [1362, 240] width 146 height 30
click at [1224, 190] on link "CT17 9QQ" at bounding box center [1231, 192] width 59 height 14
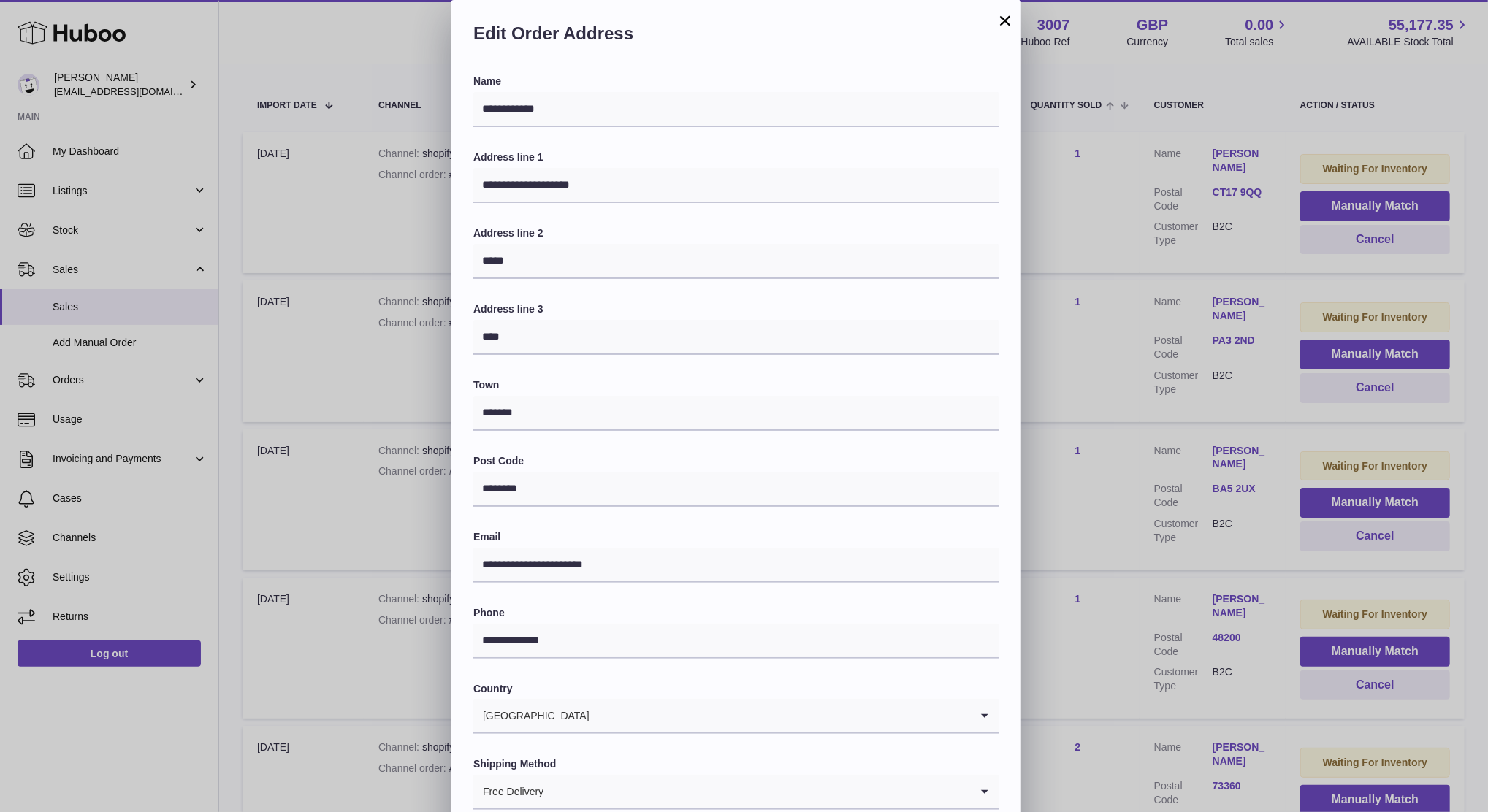
click at [1117, 306] on div "**********" at bounding box center [744, 438] width 1488 height 877
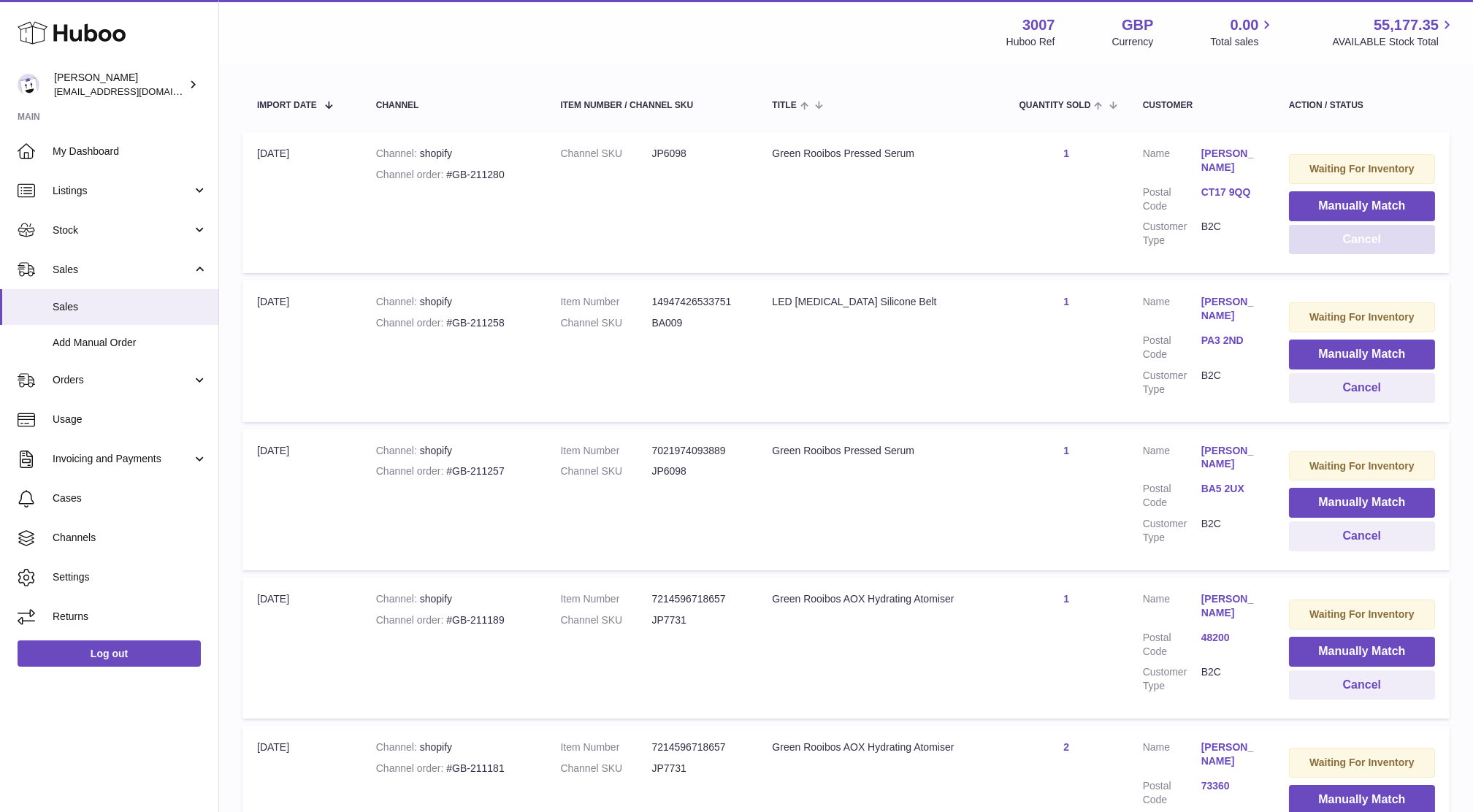
click at [1419, 243] on button "Cancel" at bounding box center [1362, 240] width 146 height 30
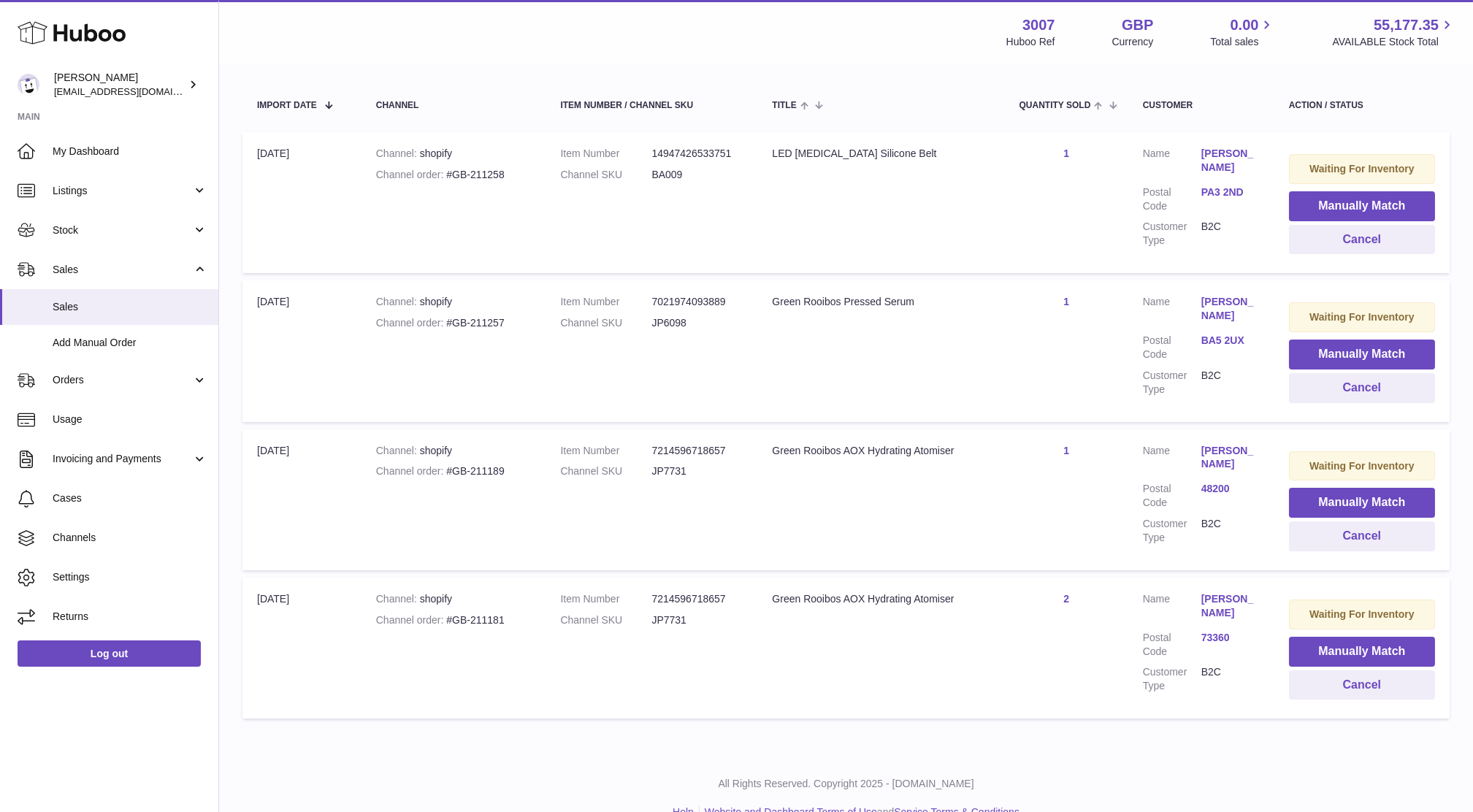
click at [1212, 194] on link "PA3 2ND" at bounding box center [1231, 192] width 59 height 14
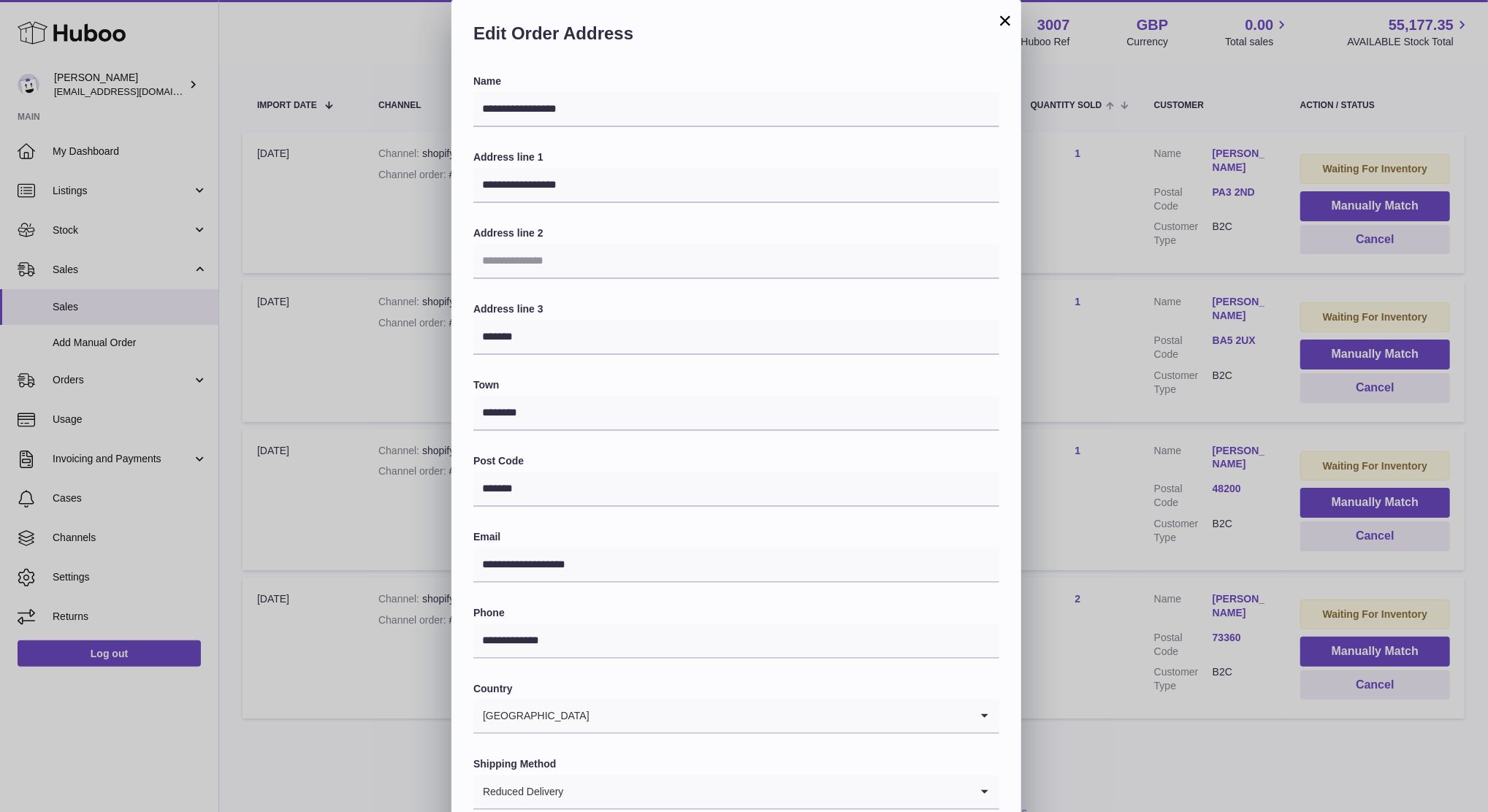
click at [1084, 236] on div "**********" at bounding box center [744, 438] width 1488 height 877
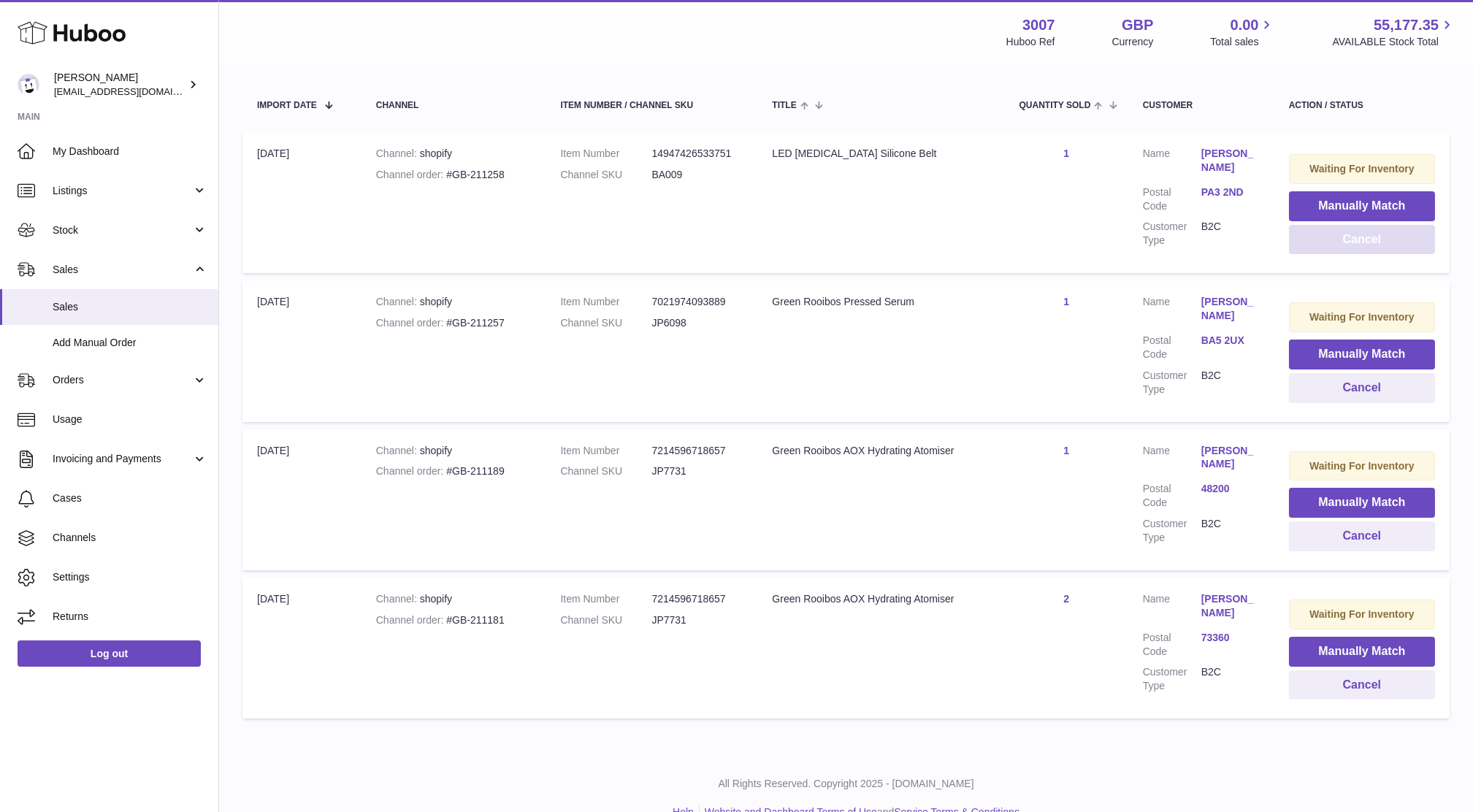
click at [1394, 243] on button "Cancel" at bounding box center [1362, 240] width 146 height 30
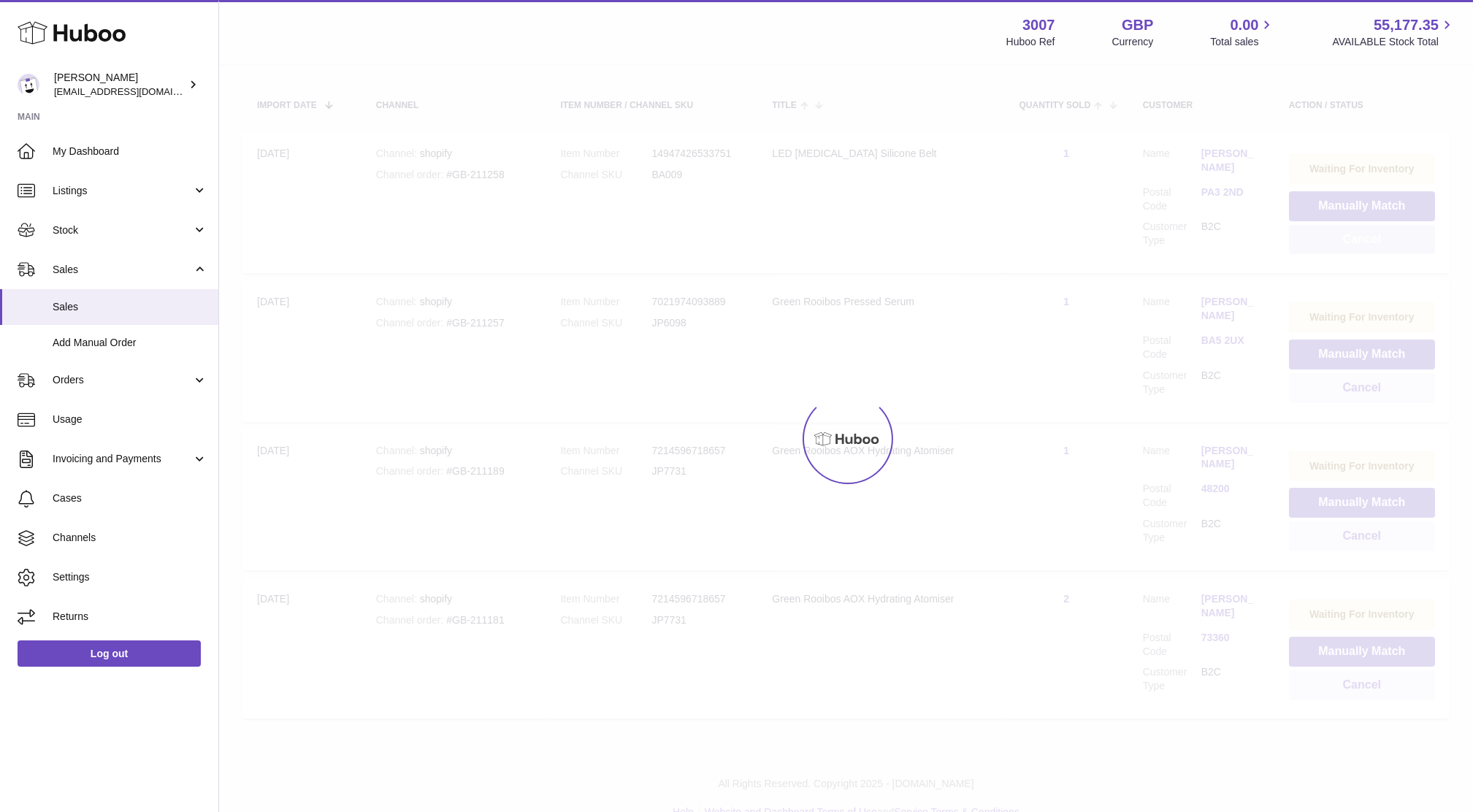
scroll to position [136, 0]
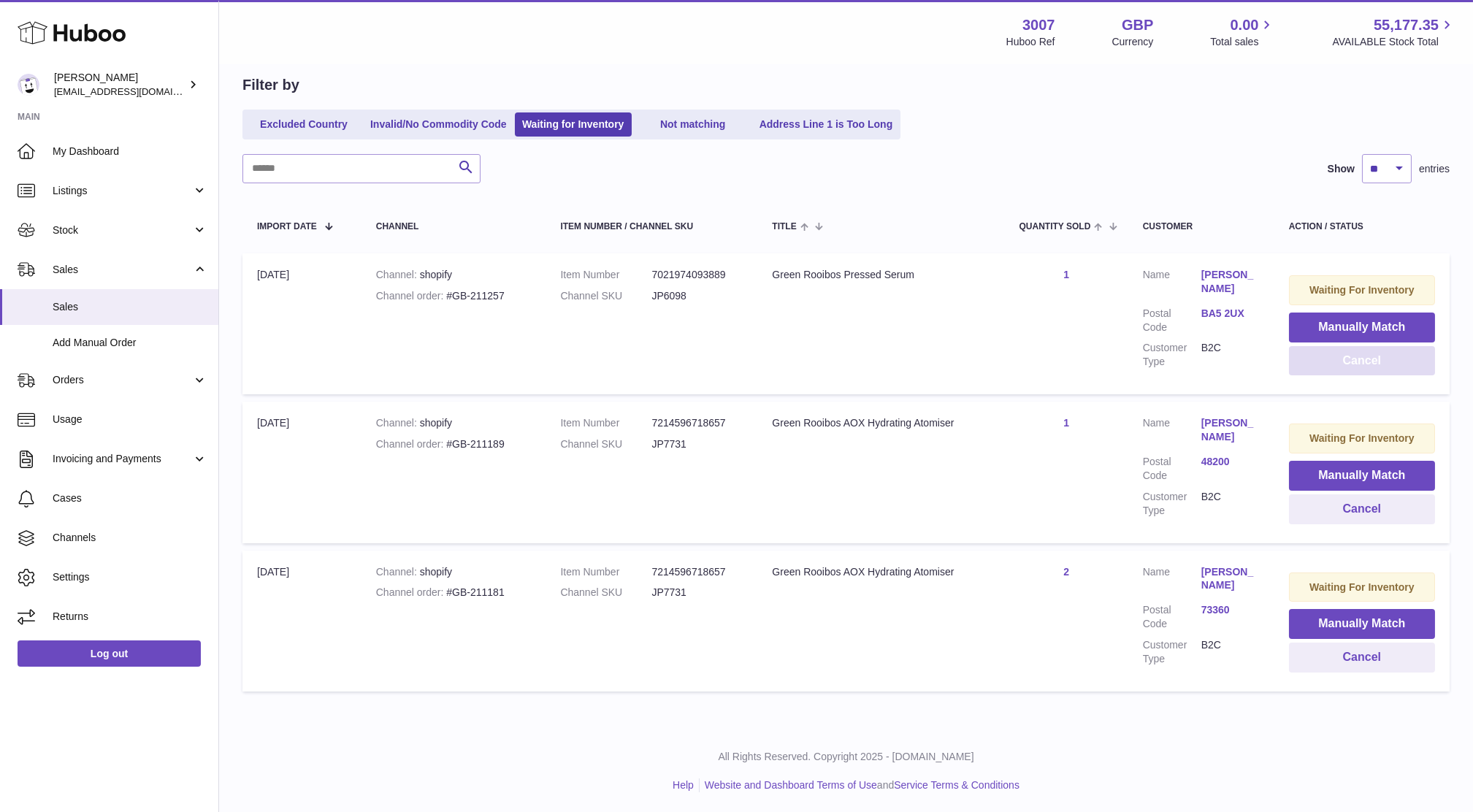
click at [1356, 357] on button "Cancel" at bounding box center [1362, 361] width 146 height 30
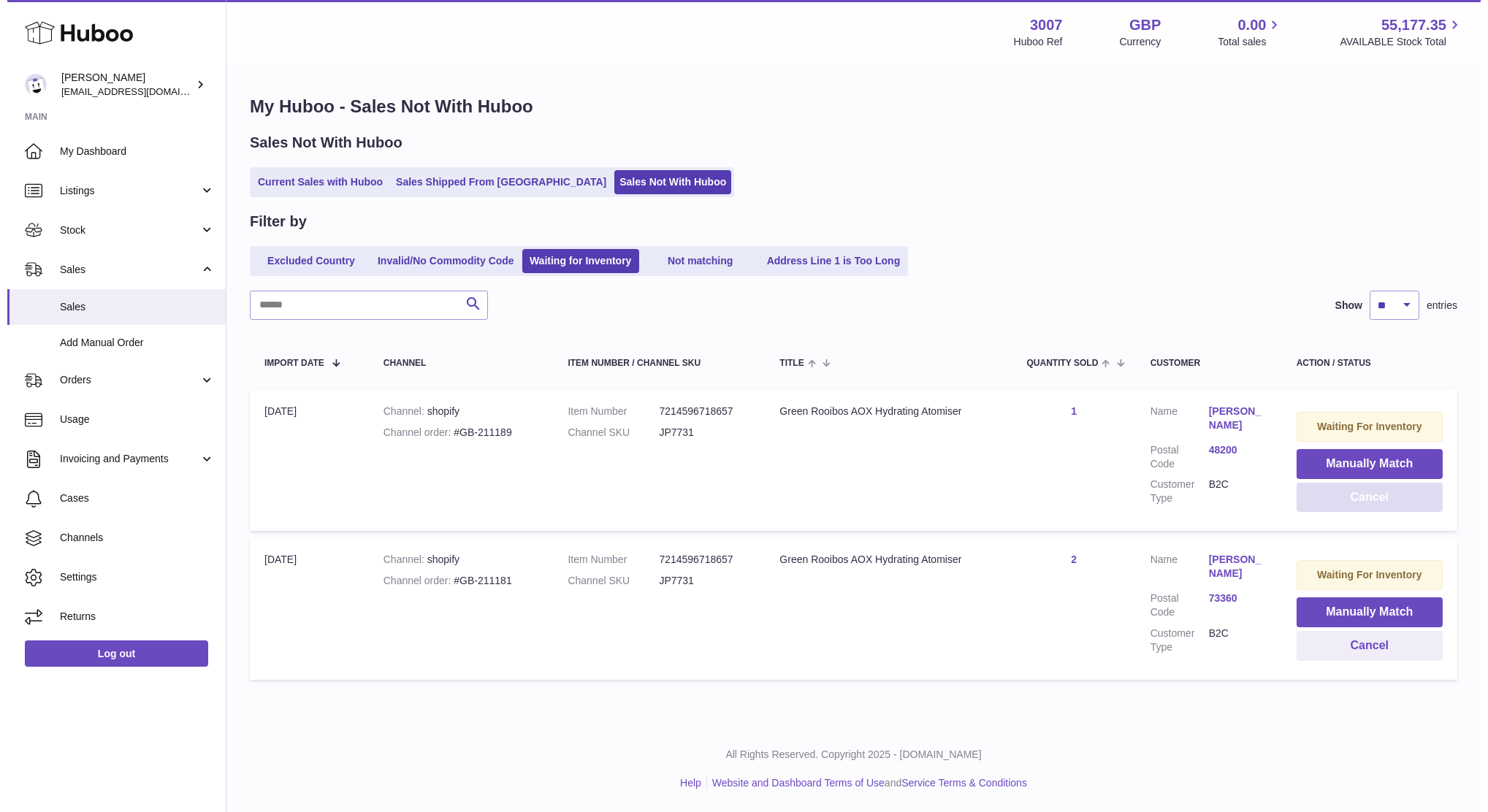
scroll to position [0, 0]
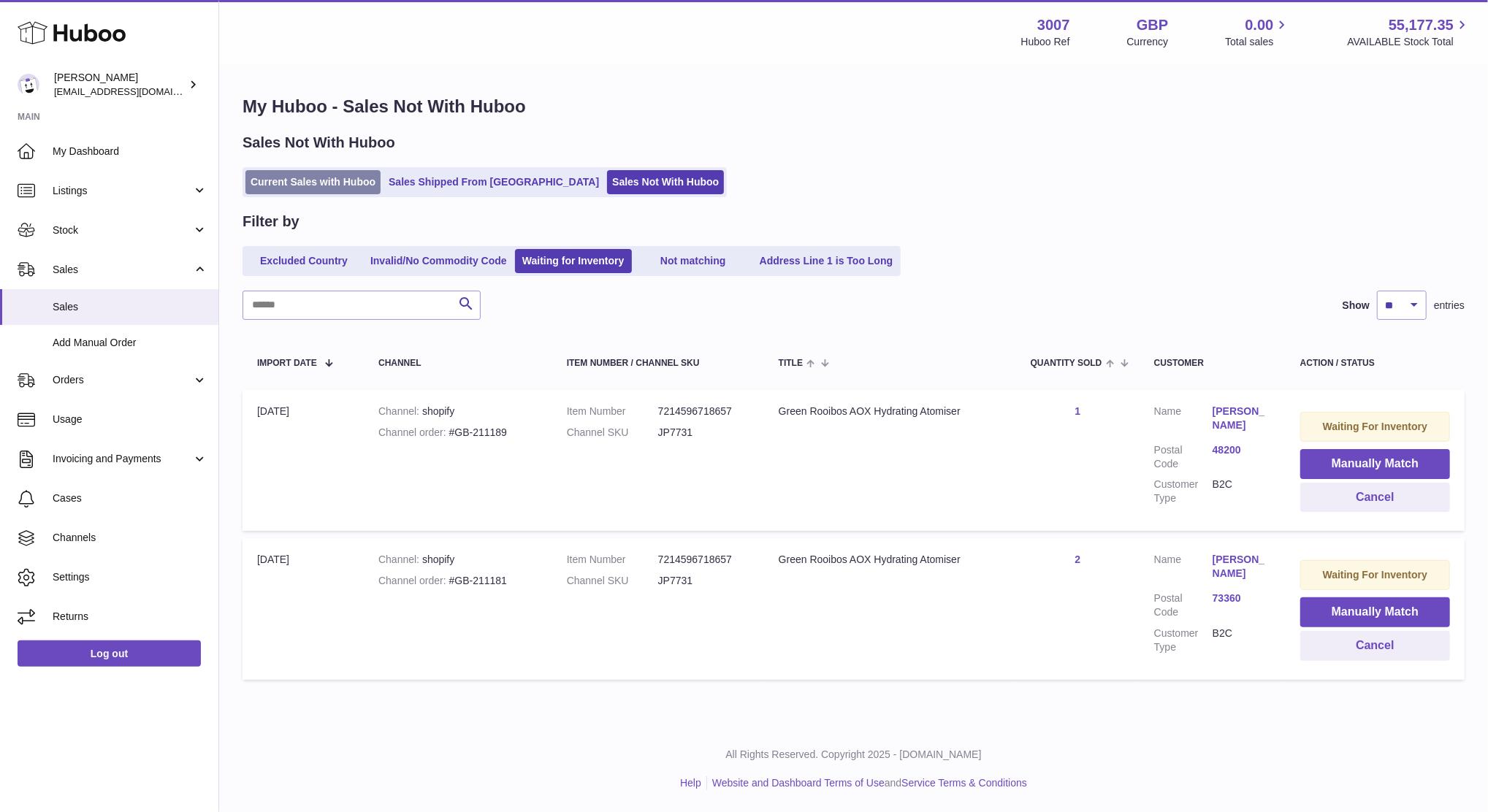
click at [333, 184] on link "Current Sales with Huboo" at bounding box center [312, 182] width 136 height 24
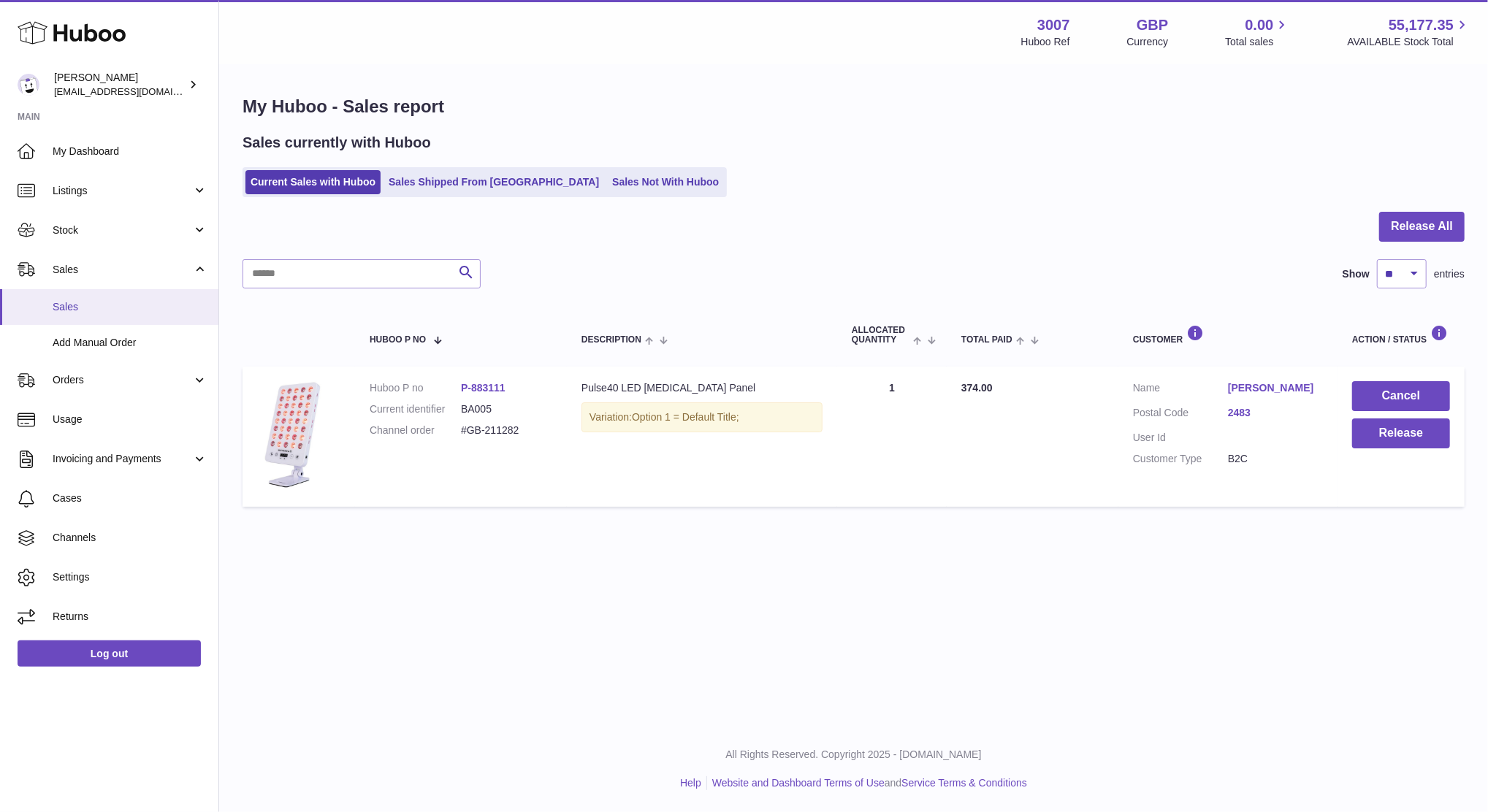
click at [68, 300] on span "Sales" at bounding box center [129, 307] width 154 height 14
click at [65, 299] on link "Sales" at bounding box center [109, 306] width 218 height 35
